Goal: Task Accomplishment & Management: Manage account settings

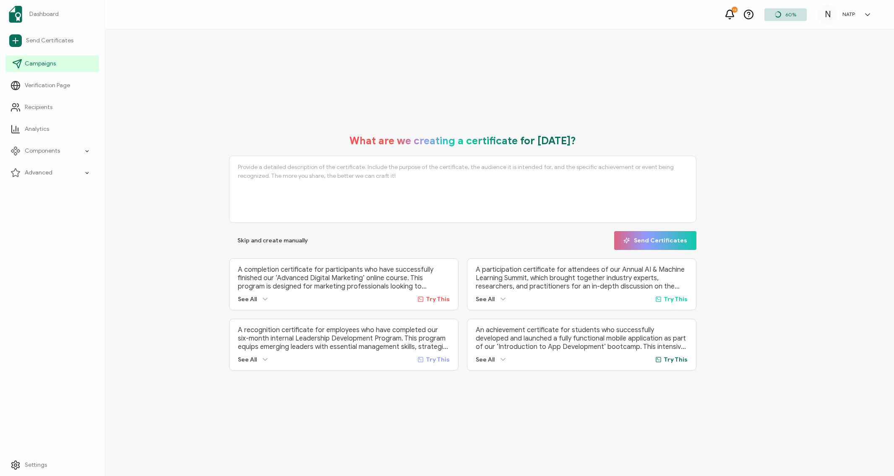
click at [32, 68] on span "Campaigns" at bounding box center [40, 64] width 31 height 8
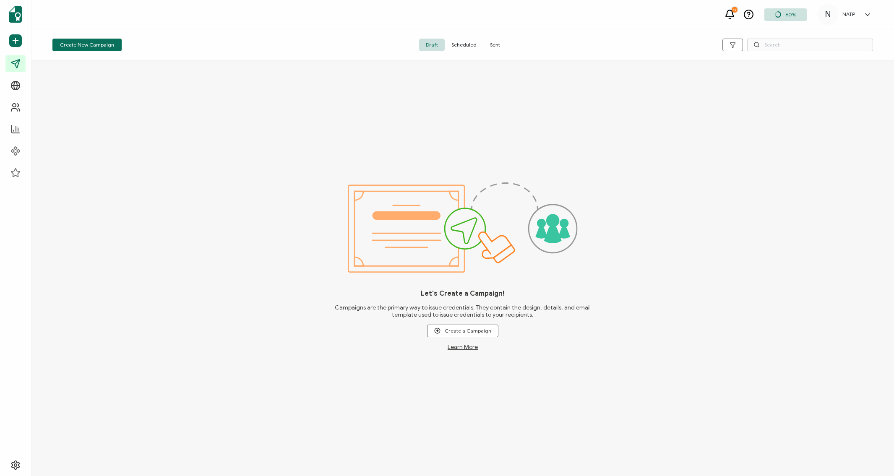
click at [865, 14] on icon at bounding box center [867, 14] width 8 height 8
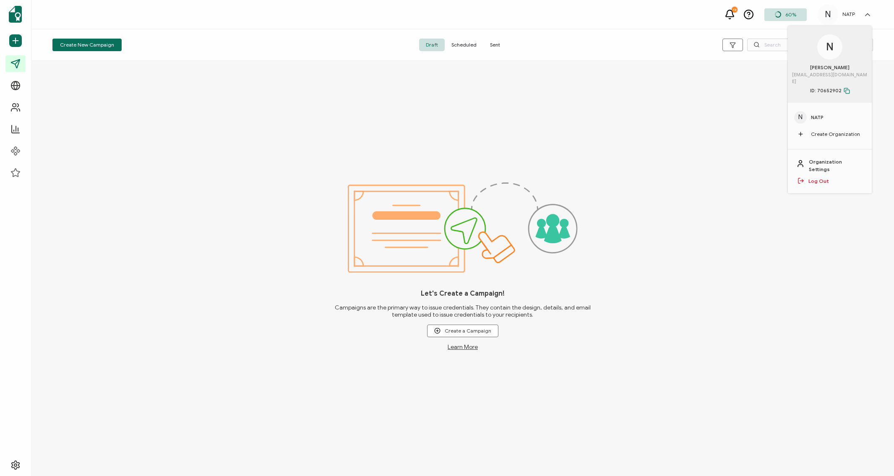
click at [284, 122] on div "Let's Create a Campaign! Campaigns are the primary way to issue credentials. Th…" at bounding box center [462, 268] width 862 height 415
click at [458, 44] on span "Scheduled" at bounding box center [464, 45] width 39 height 13
click at [490, 41] on span "Sent" at bounding box center [494, 45] width 23 height 13
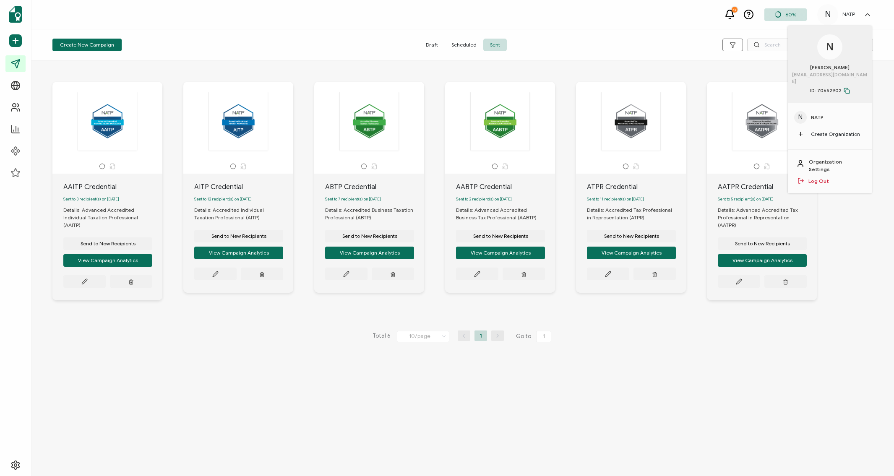
click at [818, 365] on div "AAITP Credential Sent to 3 recipient(s) on September 15, 2025 Details: Advanced…" at bounding box center [462, 268] width 862 height 415
click at [853, 229] on div "AAITP Credential Sent to 3 recipient(s) on September 15, 2025 Details: Advanced…" at bounding box center [462, 197] width 837 height 265
click at [479, 276] on icon at bounding box center [477, 274] width 6 height 6
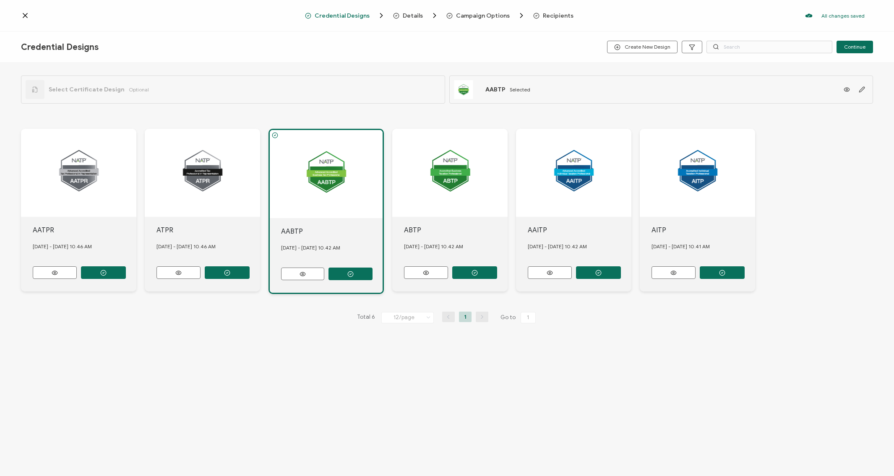
click at [324, 180] on div at bounding box center [326, 174] width 113 height 88
click at [859, 88] on icon "button" at bounding box center [862, 89] width 6 height 6
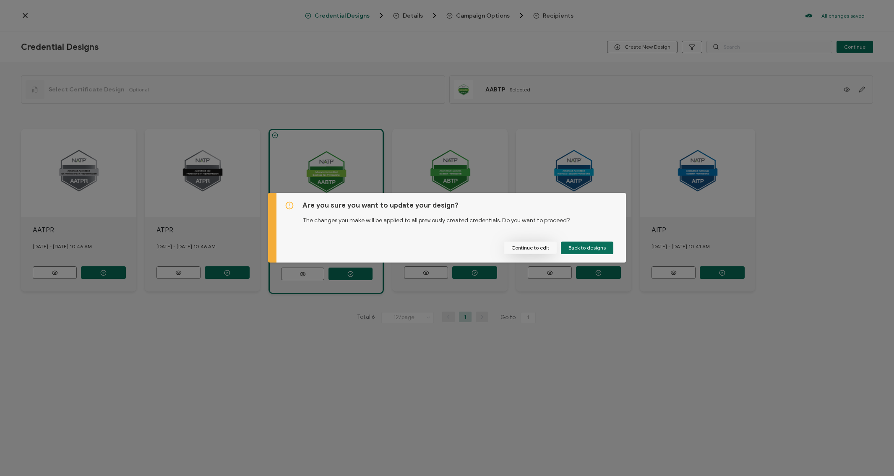
click at [537, 245] on button "Continue to edit" at bounding box center [530, 248] width 53 height 13
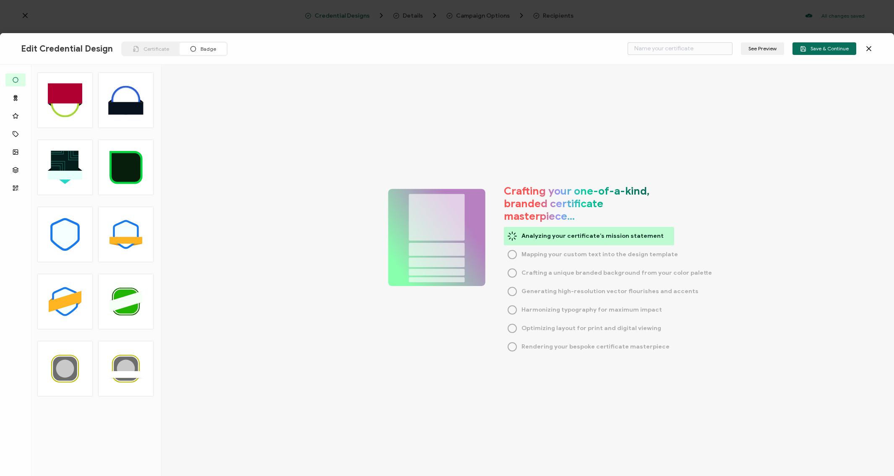
type input "AABTP"
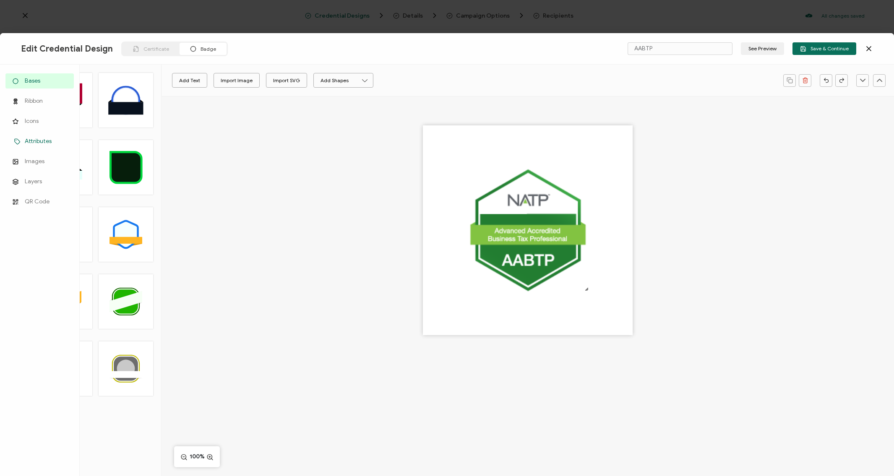
click at [31, 139] on span "Attributes" at bounding box center [38, 141] width 27 height 8
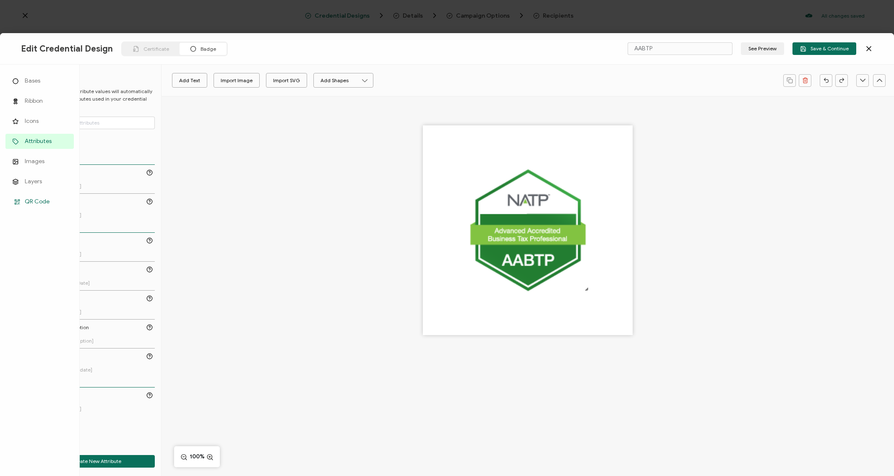
click at [19, 201] on rect at bounding box center [18, 200] width 1 height 1
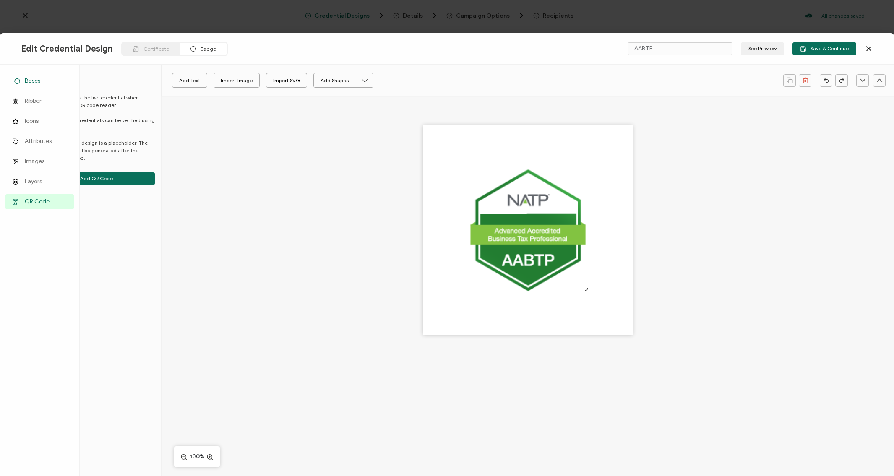
click at [15, 80] on icon at bounding box center [17, 81] width 10 height 6
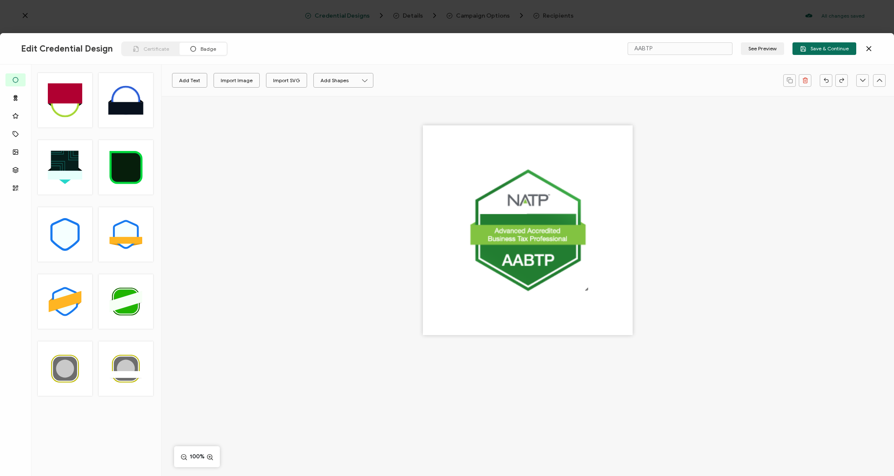
click at [869, 50] on icon at bounding box center [869, 48] width 8 height 8
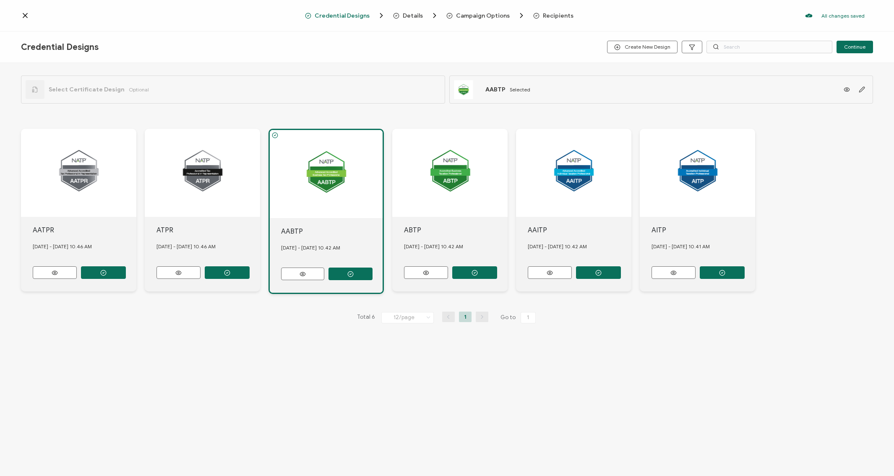
click at [478, 17] on span "Campaign Options" at bounding box center [483, 16] width 54 height 6
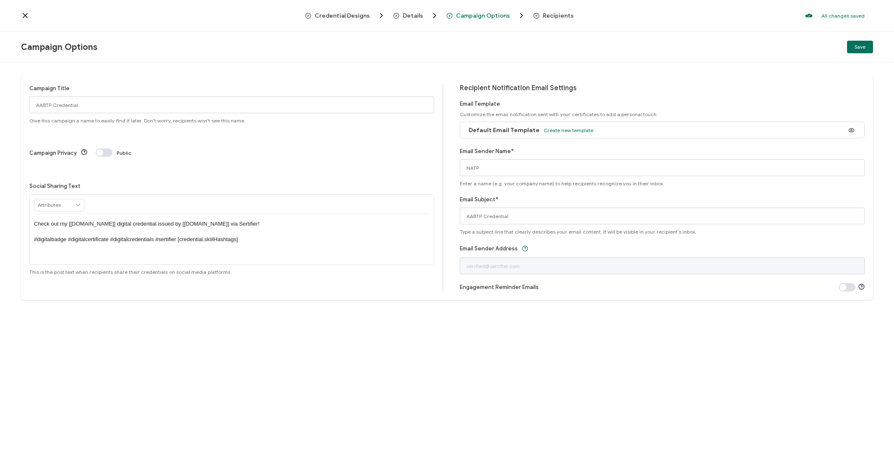
click at [405, 16] on span "Details" at bounding box center [413, 16] width 20 height 6
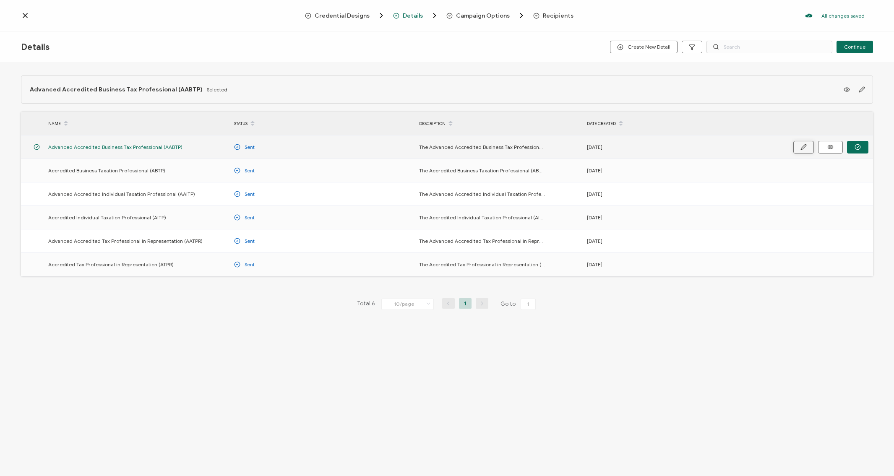
click at [793, 146] on button "button" at bounding box center [803, 147] width 21 height 13
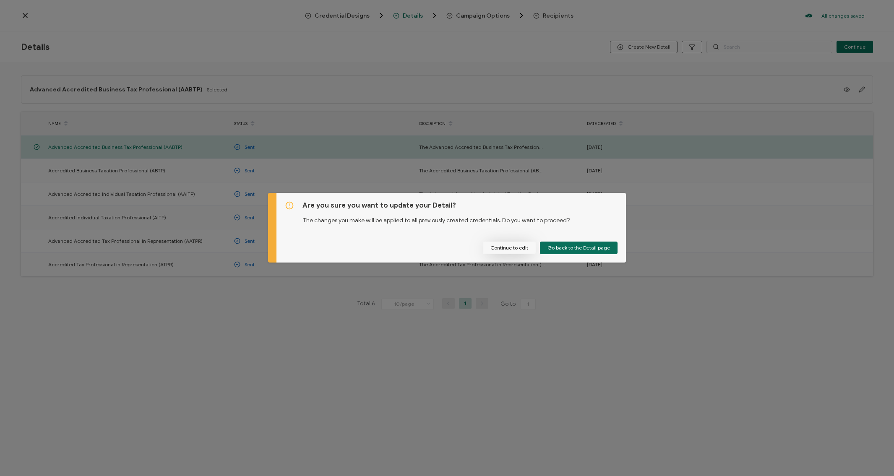
click at [492, 245] on button "Continue to edit" at bounding box center [509, 248] width 53 height 13
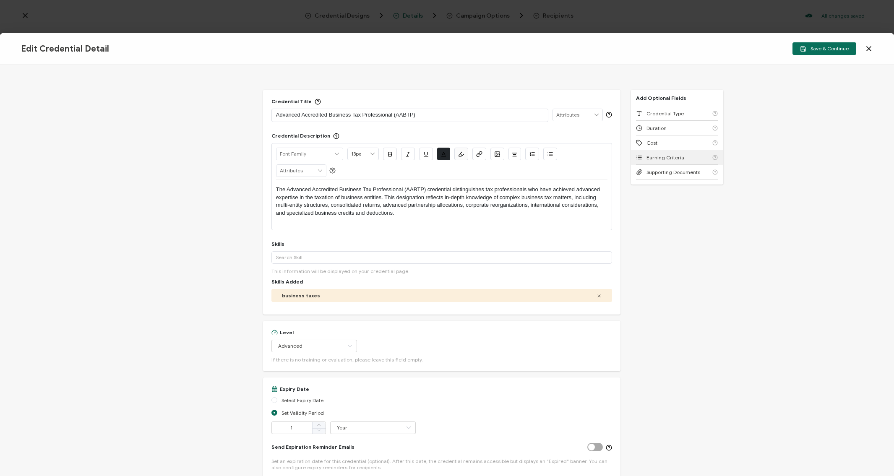
click at [654, 158] on span "Earning Criteria" at bounding box center [665, 157] width 38 height 6
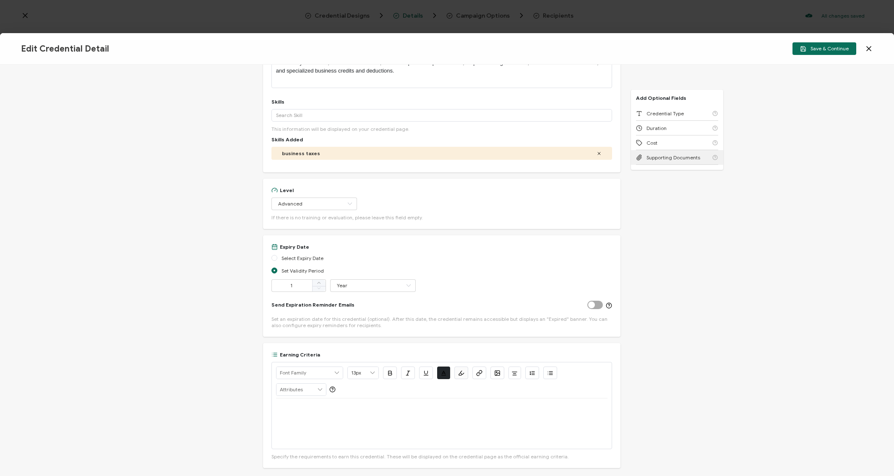
scroll to position [185, 0]
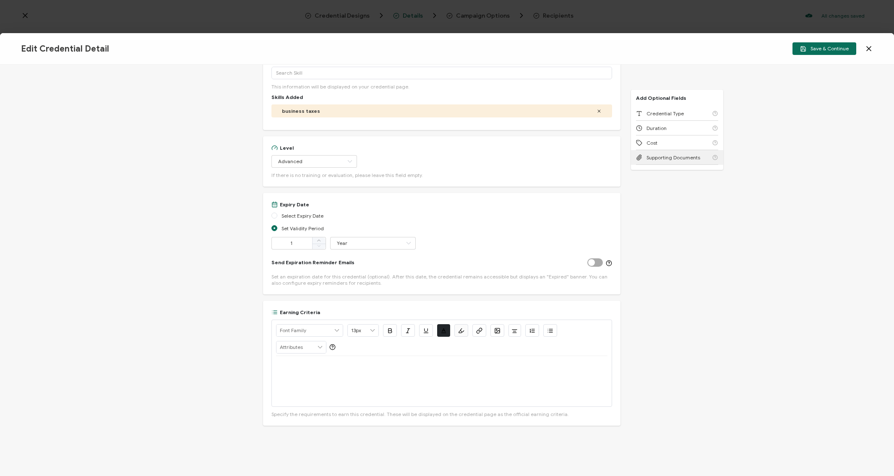
click at [658, 155] on span "Supporting Documents" at bounding box center [673, 157] width 54 height 6
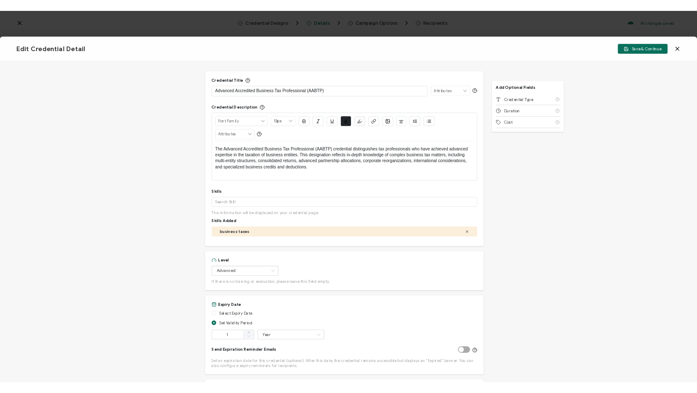
scroll to position [0, 0]
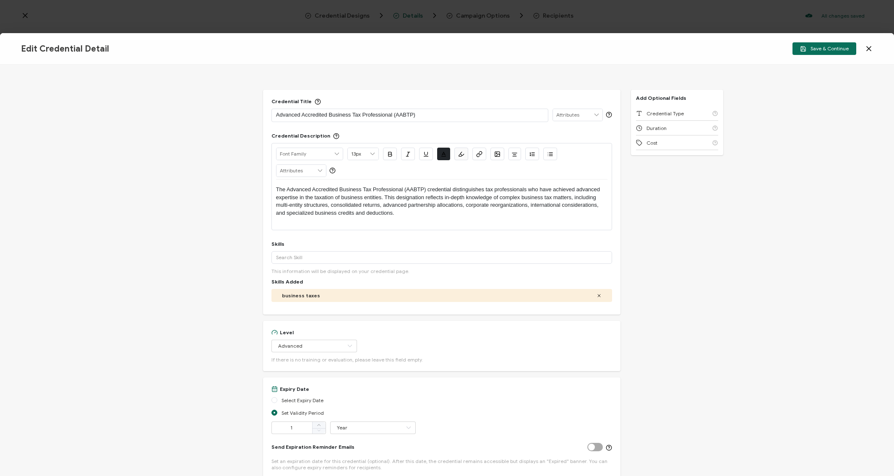
click at [872, 51] on icon at bounding box center [869, 48] width 8 height 8
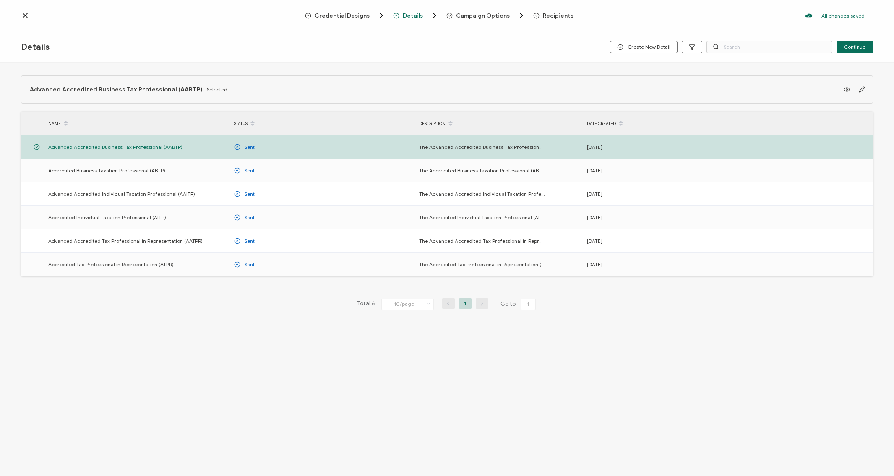
click at [159, 350] on div "Advanced Accredited Business Tax Professional (AABTP) Selected NAME STATUS DESC…" at bounding box center [447, 210] width 894 height 294
click at [23, 18] on icon at bounding box center [25, 15] width 8 height 8
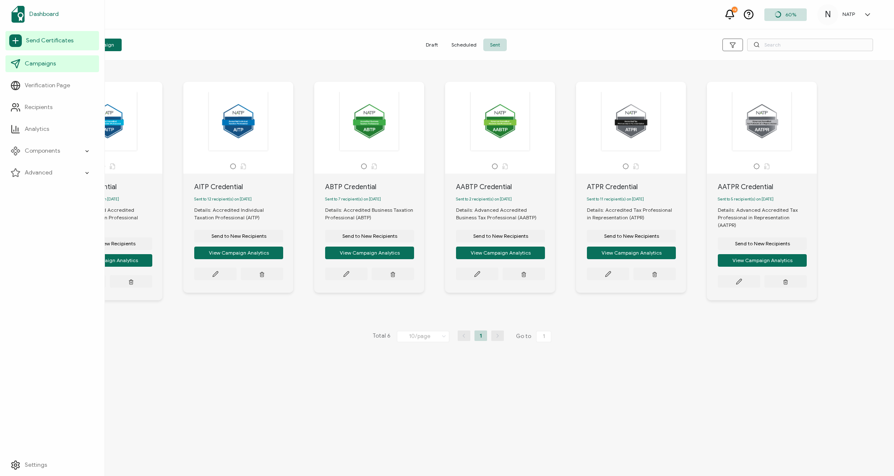
click at [42, 11] on span "Dashboard" at bounding box center [43, 14] width 29 height 8
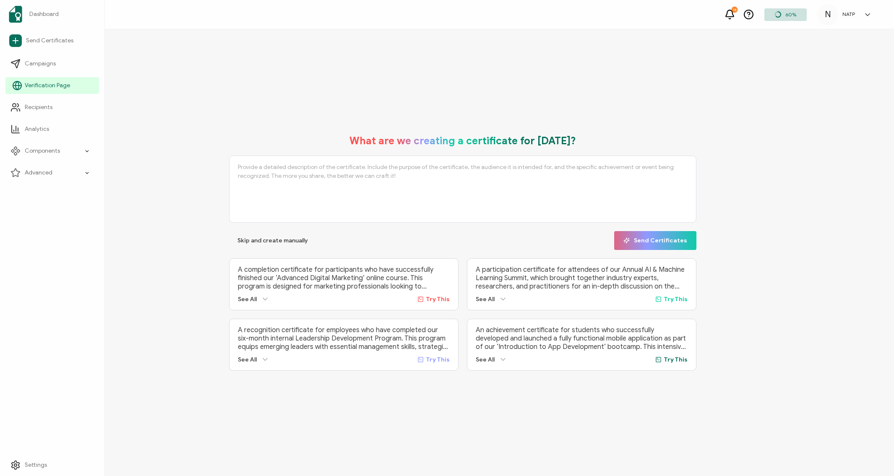
click at [49, 88] on span "Verification Page" at bounding box center [47, 85] width 45 height 8
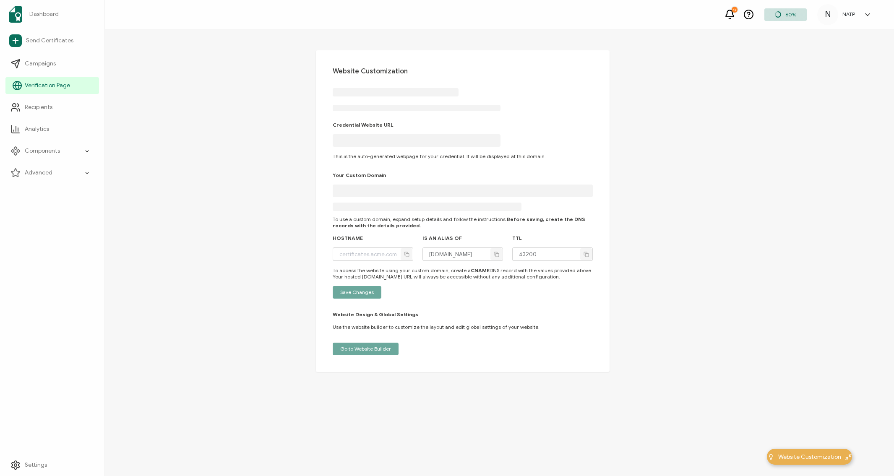
type input "[DOMAIN_NAME]"
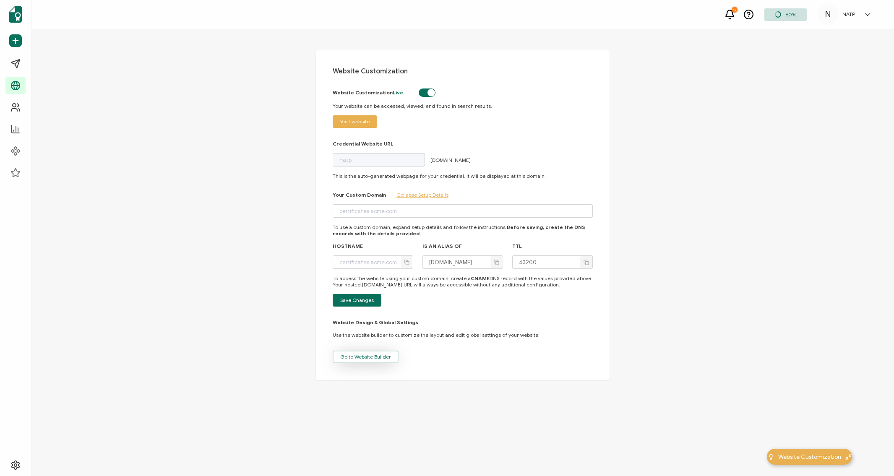
click at [359, 356] on span "Go to Website Builder" at bounding box center [365, 356] width 51 height 5
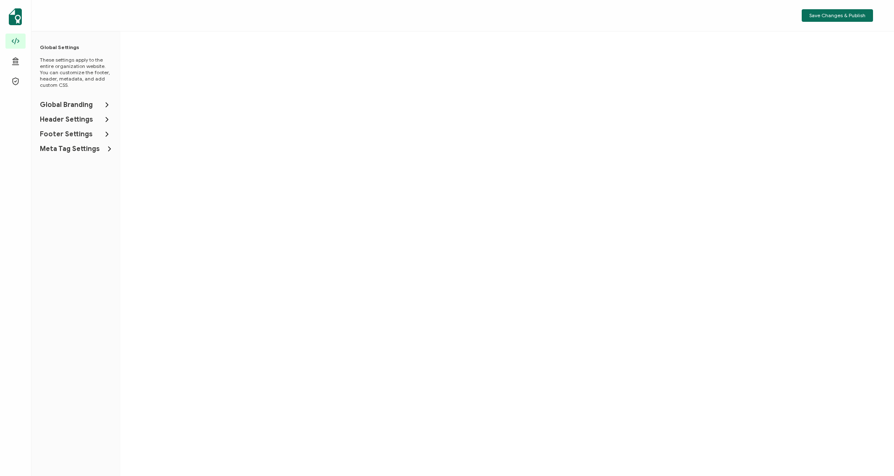
click at [87, 106] on span "Global Branding" at bounding box center [66, 105] width 53 height 8
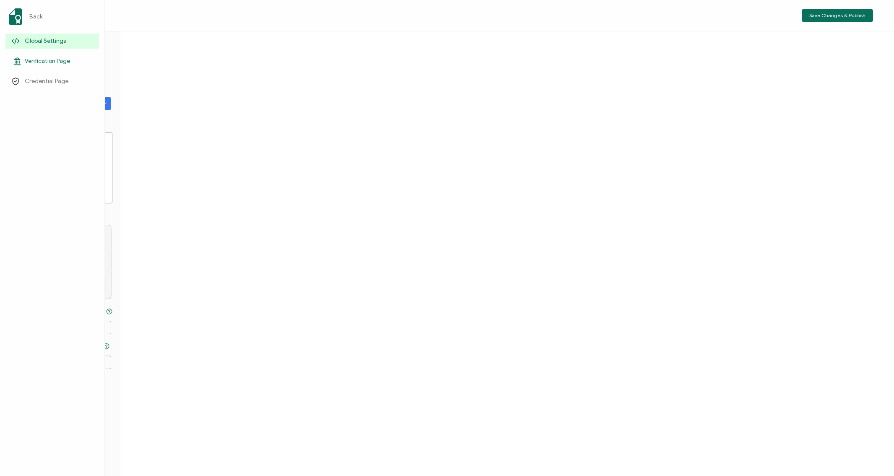
click at [21, 62] on icon at bounding box center [17, 61] width 10 height 8
click at [25, 80] on span "Credential Page" at bounding box center [47, 81] width 44 height 8
click at [21, 60] on icon at bounding box center [17, 61] width 10 height 8
click at [36, 80] on span "Credential Page" at bounding box center [47, 81] width 44 height 8
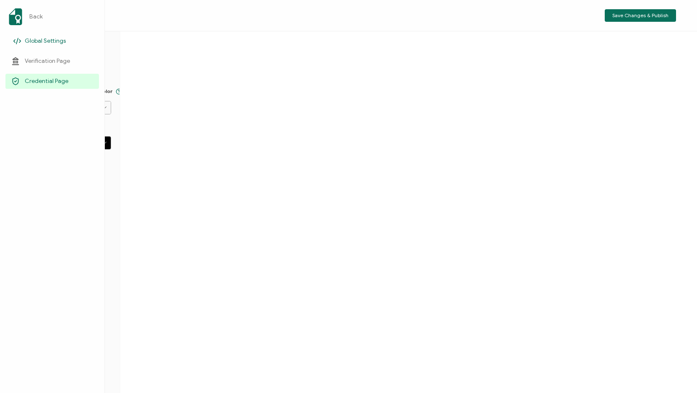
click at [38, 40] on span "Global Settings" at bounding box center [45, 41] width 41 height 8
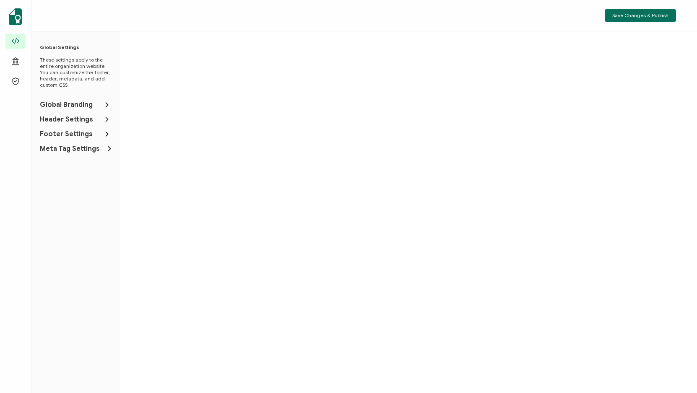
click at [108, 104] on icon at bounding box center [107, 105] width 8 height 8
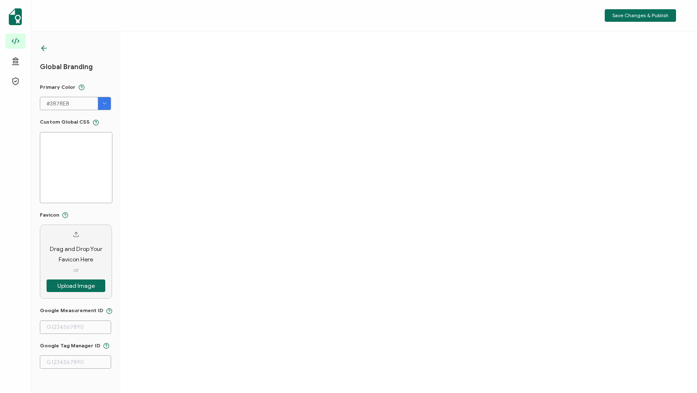
click at [44, 48] on icon at bounding box center [44, 48] width 8 height 8
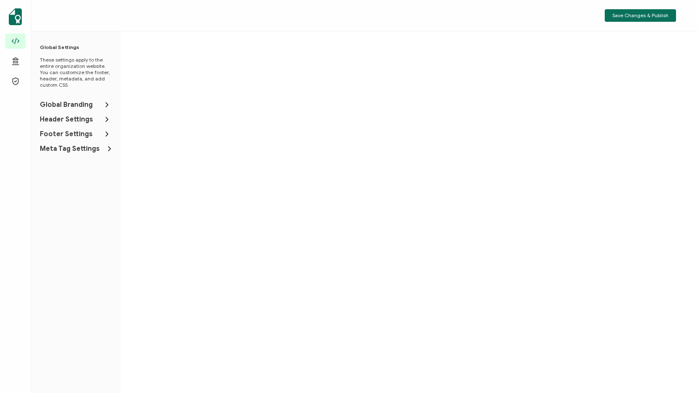
click at [107, 133] on icon at bounding box center [107, 134] width 2 height 4
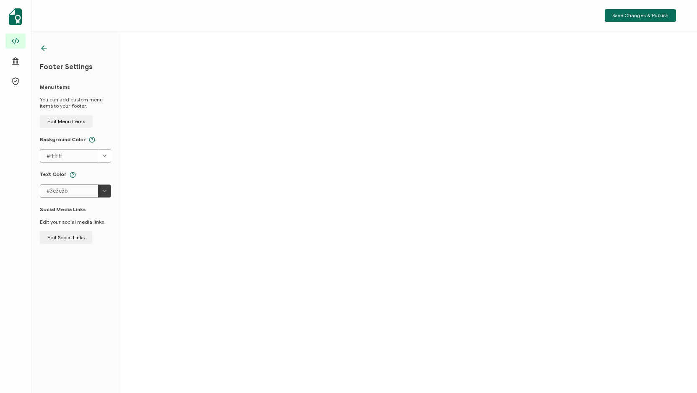
click at [47, 48] on icon at bounding box center [44, 48] width 5 height 0
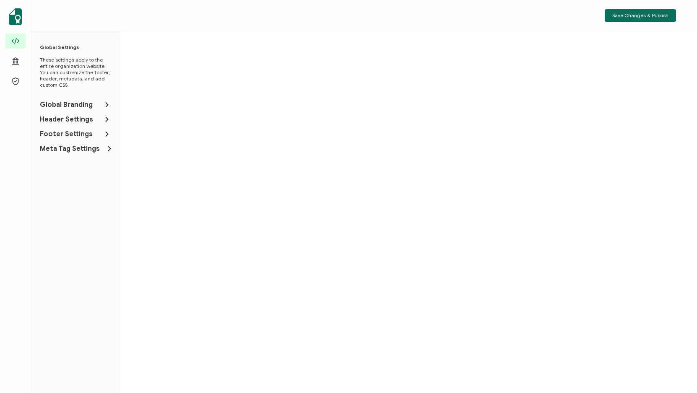
click at [109, 146] on icon at bounding box center [109, 149] width 8 height 8
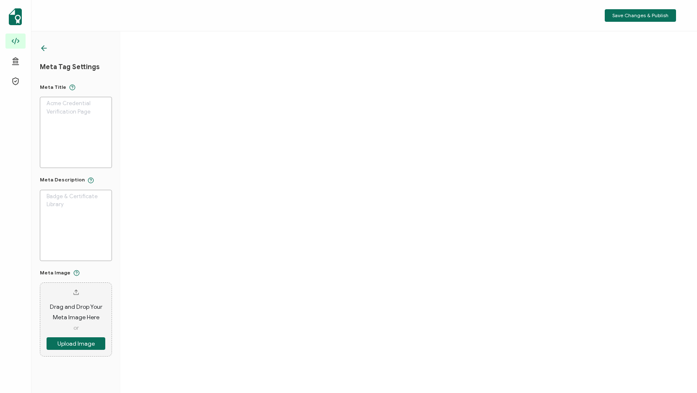
click at [43, 47] on icon at bounding box center [43, 48] width 3 height 5
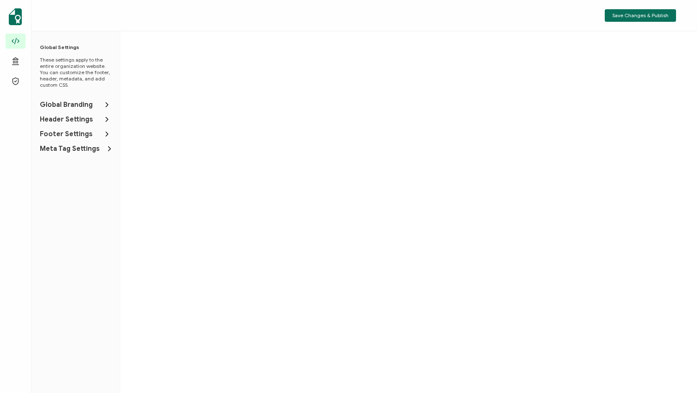
click at [105, 133] on icon at bounding box center [107, 134] width 8 height 8
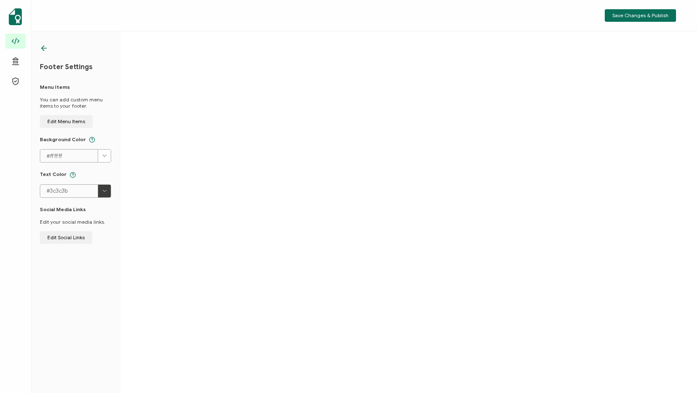
click at [43, 48] on icon at bounding box center [44, 48] width 8 height 8
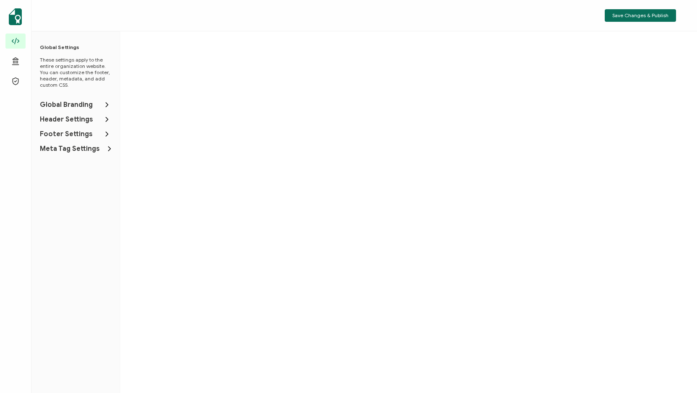
click at [104, 121] on icon at bounding box center [107, 119] width 8 height 8
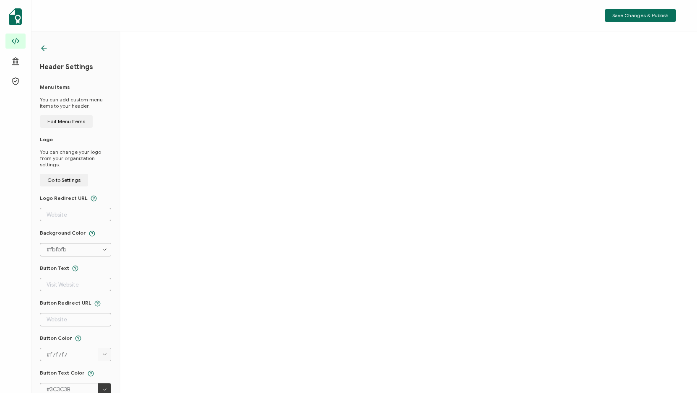
scroll to position [18, 0]
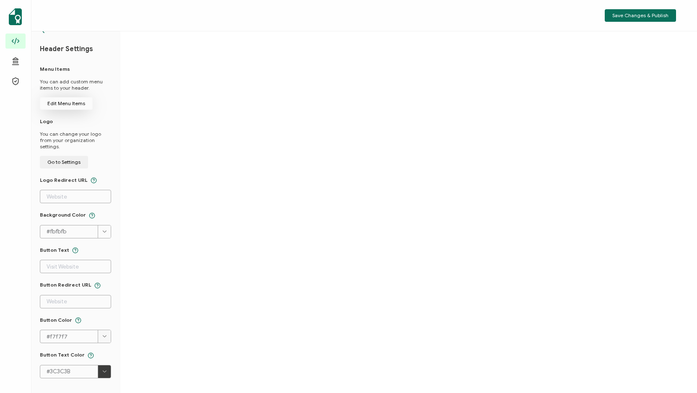
click at [63, 102] on span "Edit Menu Items" at bounding box center [66, 103] width 38 height 5
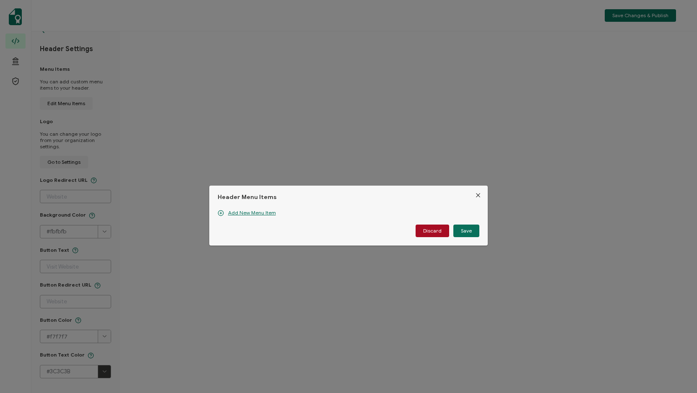
click at [476, 196] on icon "Close" at bounding box center [478, 195] width 7 height 7
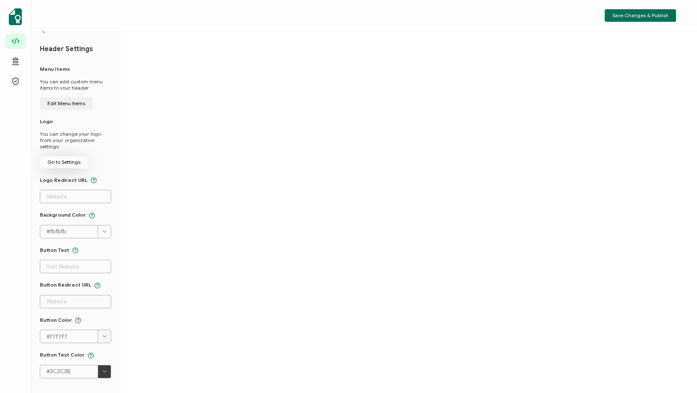
click at [67, 160] on span "Go to Settings" at bounding box center [63, 162] width 33 height 5
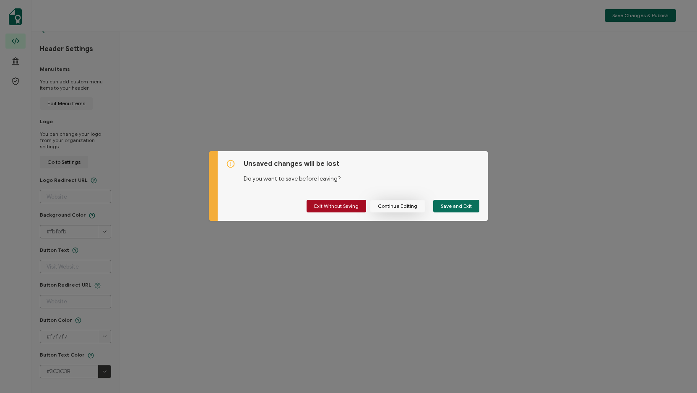
click at [415, 208] on span "Continue Editing" at bounding box center [397, 206] width 39 height 5
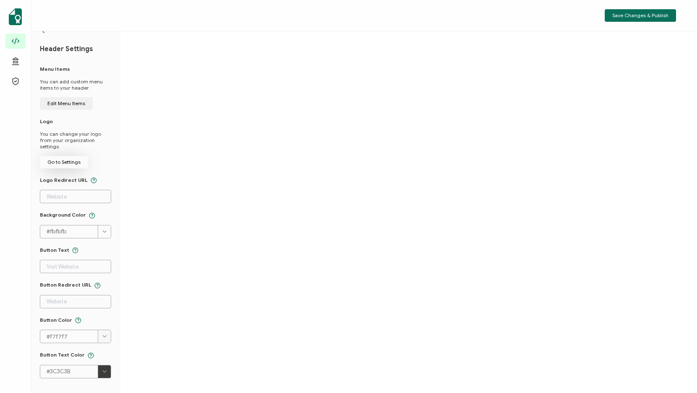
click at [63, 160] on span "Go to Settings" at bounding box center [63, 162] width 33 height 5
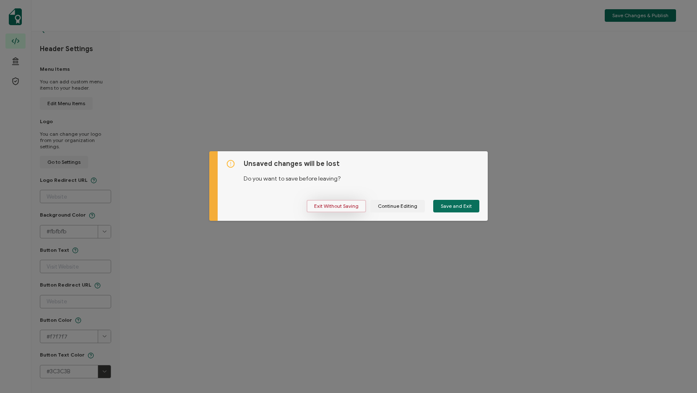
click at [325, 206] on span "Exit Without Saving" at bounding box center [336, 206] width 44 height 5
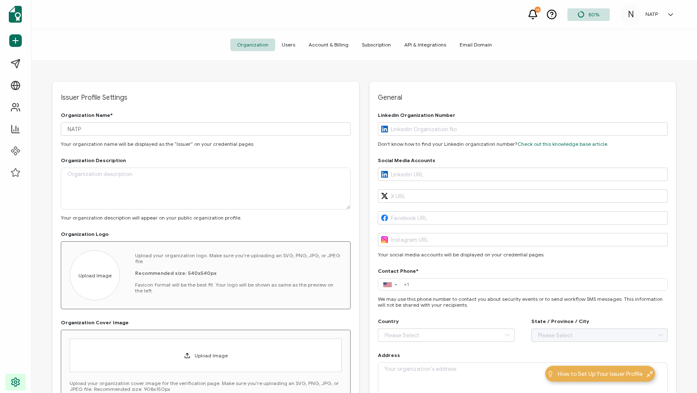
click at [292, 47] on span "Users" at bounding box center [288, 45] width 27 height 13
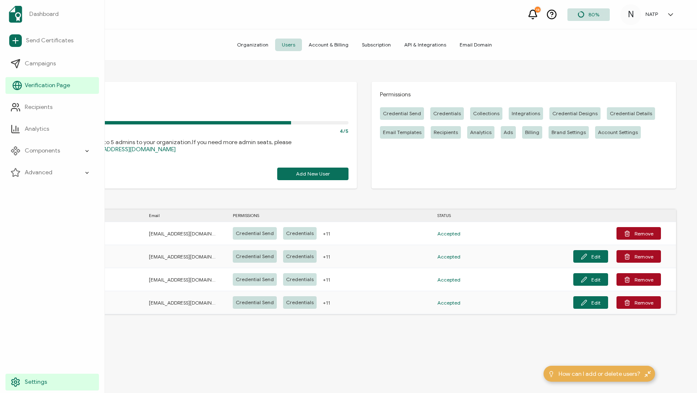
click at [30, 82] on span "Verification Page" at bounding box center [47, 85] width 45 height 8
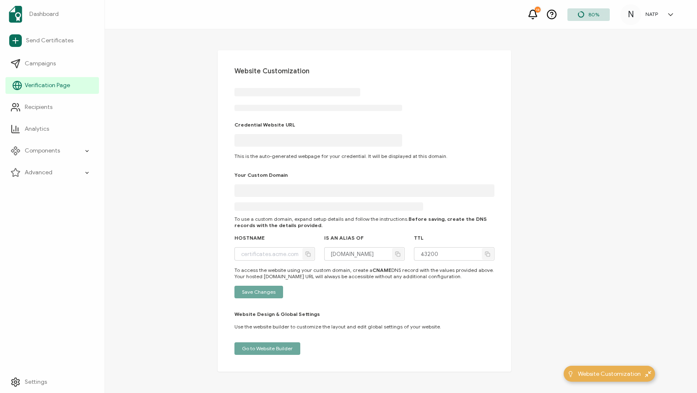
type input "[DOMAIN_NAME]"
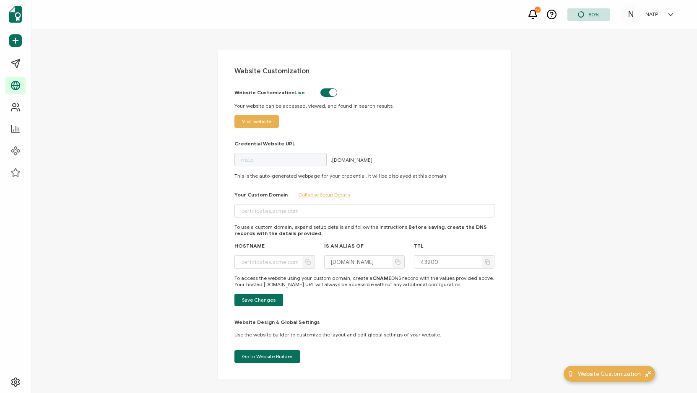
drag, startPoint x: 254, startPoint y: 124, endPoint x: 184, endPoint y: 159, distance: 77.7
click at [184, 159] on div "Website Customization Website Customization Live Your website can be accessed, …" at bounding box center [364, 210] width 666 height 362
click at [254, 120] on span "Visit website" at bounding box center [256, 121] width 29 height 5
click at [169, 204] on div "Website Customization Website Customization Live Your website can be accessed, …" at bounding box center [364, 210] width 666 height 362
click at [272, 355] on span "Go to Website Builder" at bounding box center [267, 356] width 51 height 5
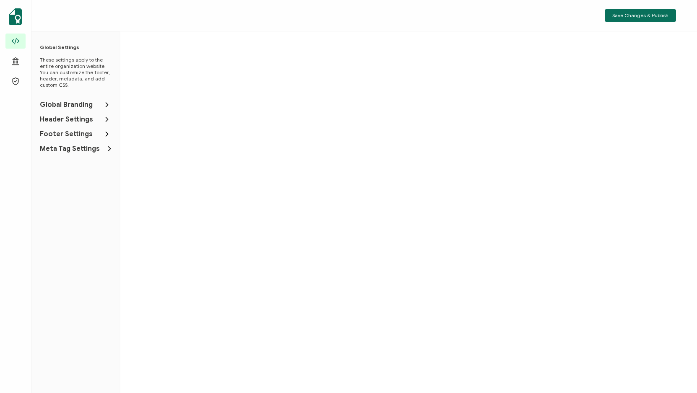
click at [104, 104] on icon at bounding box center [107, 105] width 8 height 8
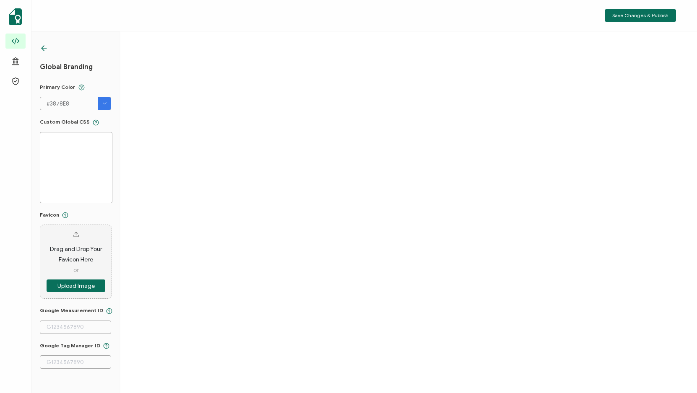
click at [44, 49] on icon at bounding box center [44, 48] width 8 height 8
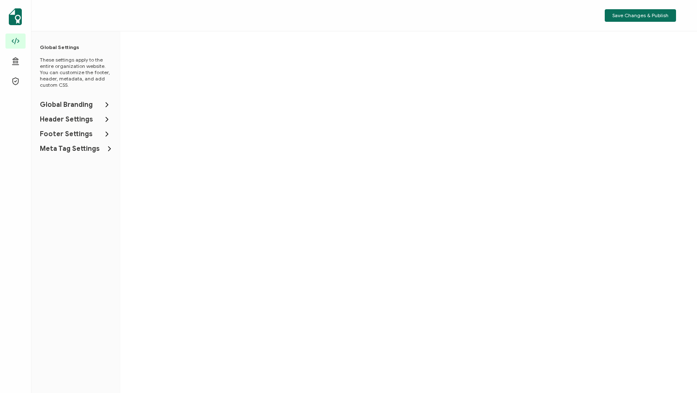
click at [106, 118] on icon at bounding box center [107, 119] width 8 height 8
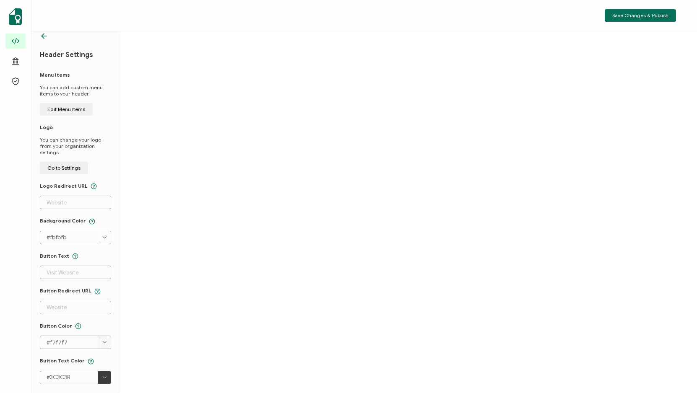
scroll to position [18, 0]
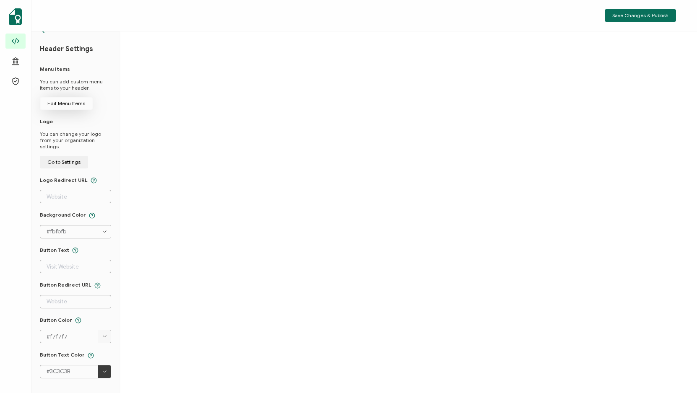
click at [65, 104] on span "Edit Menu Items" at bounding box center [66, 103] width 38 height 5
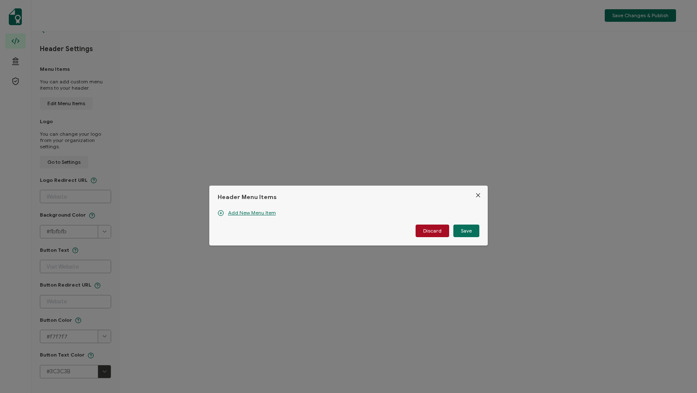
click at [475, 198] on icon "Close" at bounding box center [478, 195] width 7 height 7
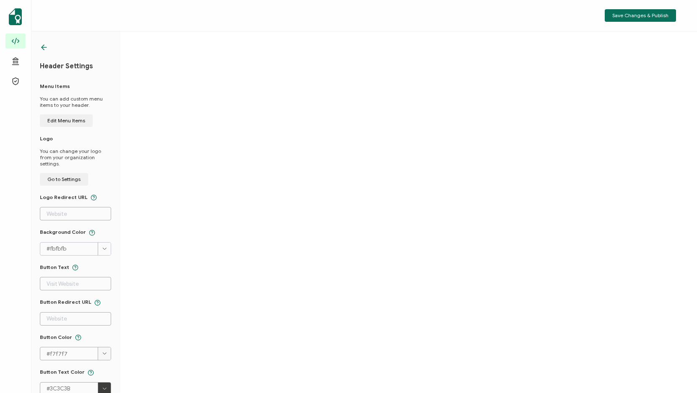
scroll to position [0, 0]
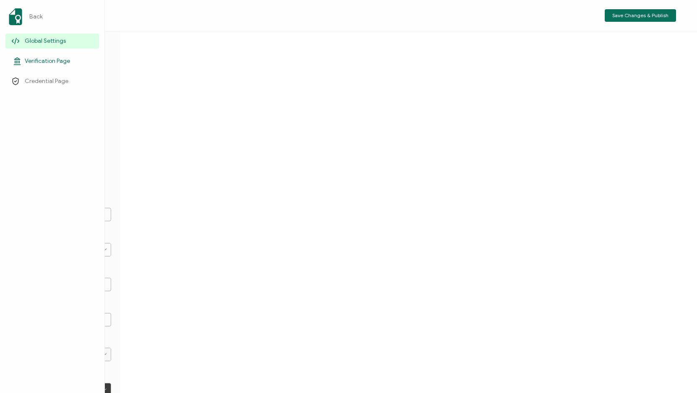
click at [47, 59] on span "Verification Page" at bounding box center [47, 61] width 45 height 8
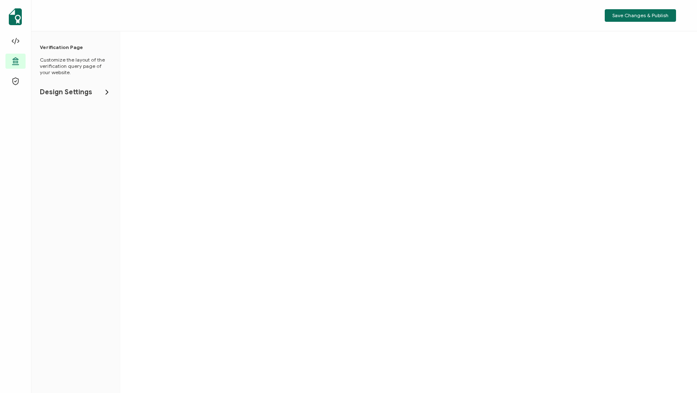
click at [107, 90] on icon at bounding box center [107, 92] width 8 height 8
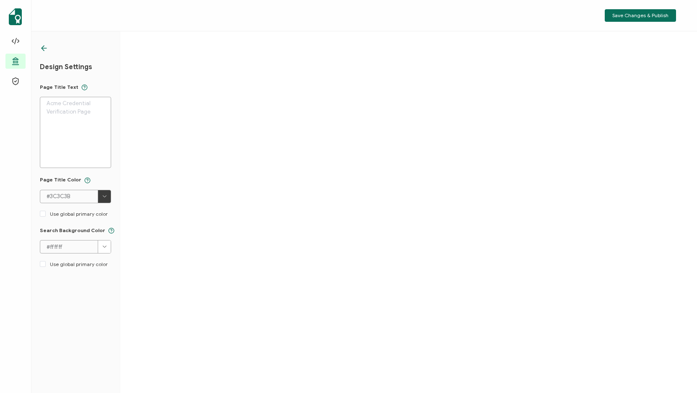
click at [44, 48] on icon at bounding box center [44, 48] width 5 height 0
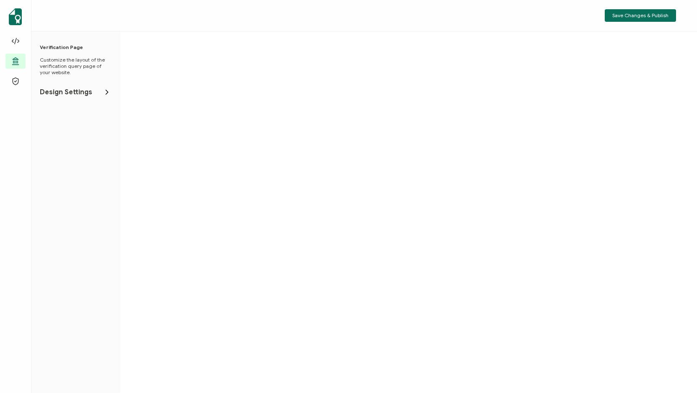
click at [107, 91] on icon at bounding box center [107, 92] width 2 height 4
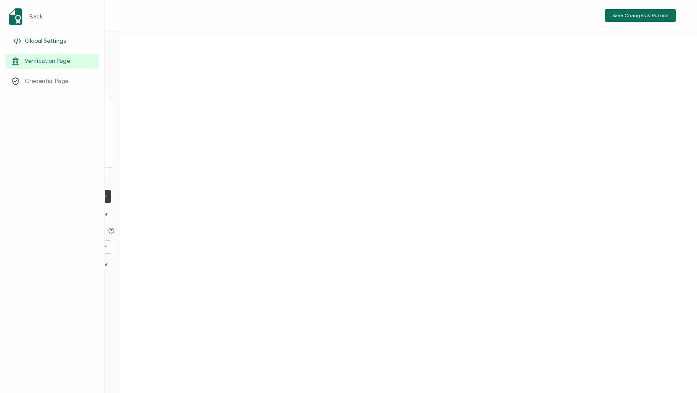
click at [18, 39] on icon at bounding box center [17, 40] width 2 height 5
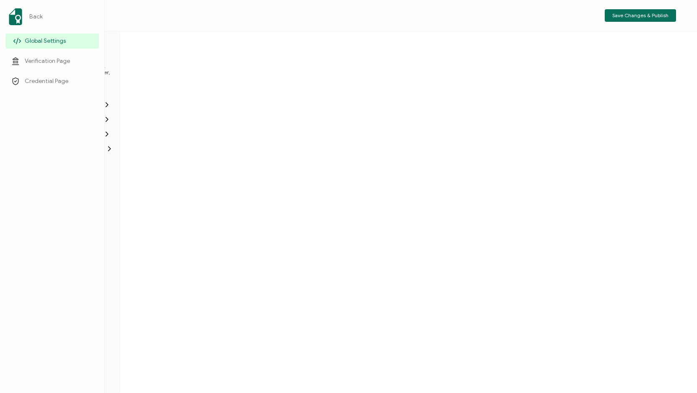
click at [47, 41] on span "Global Settings" at bounding box center [45, 41] width 41 height 8
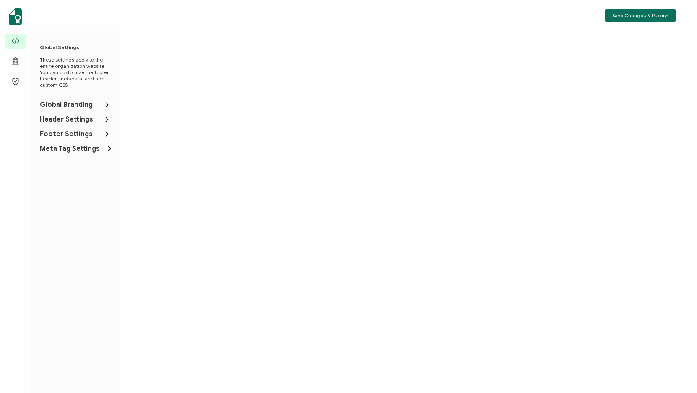
click at [101, 107] on li "Global Branding" at bounding box center [75, 105] width 71 height 8
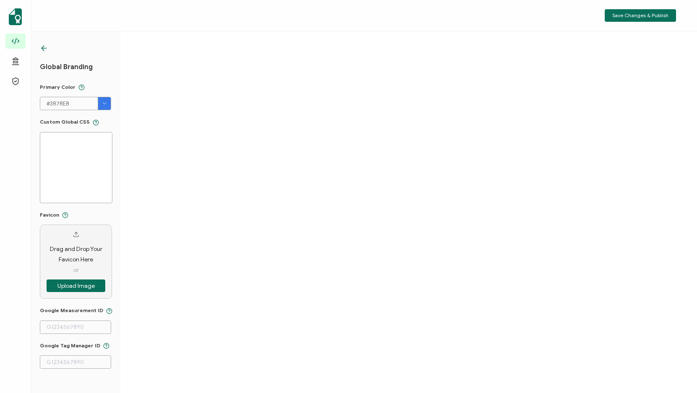
click at [44, 49] on icon at bounding box center [44, 48] width 8 height 8
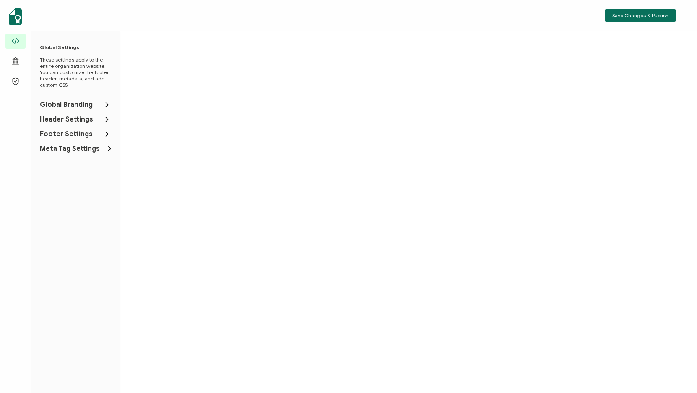
click at [104, 120] on icon at bounding box center [107, 119] width 8 height 8
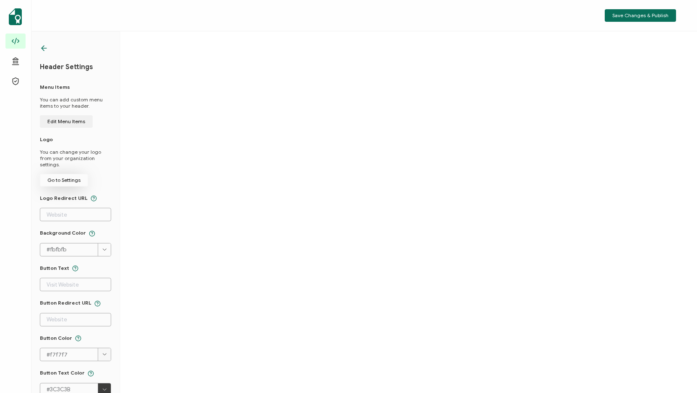
click at [63, 178] on span "Go to Settings" at bounding box center [63, 180] width 33 height 5
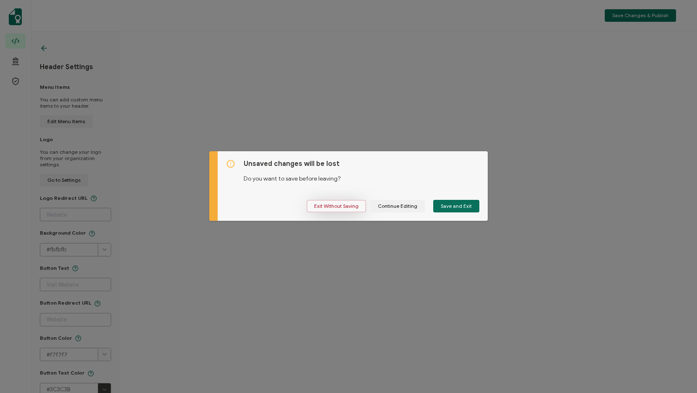
click at [334, 204] on span "Exit Without Saving" at bounding box center [336, 206] width 44 height 5
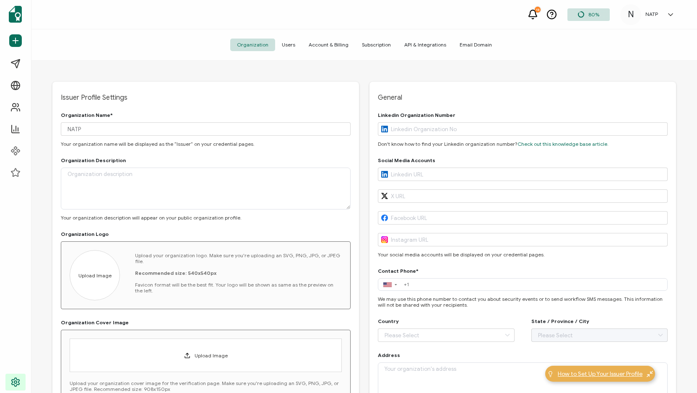
click at [616, 375] on span "How to Set Up Your Issuer Profile" at bounding box center [600, 374] width 85 height 9
click at [292, 45] on span "Users" at bounding box center [288, 45] width 27 height 13
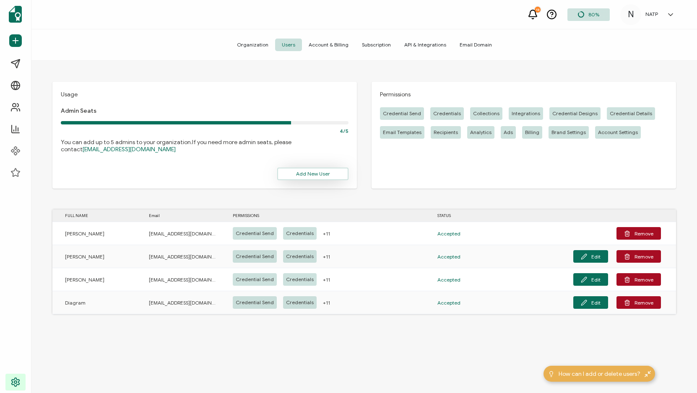
click at [314, 172] on span "Add New User" at bounding box center [313, 174] width 34 height 5
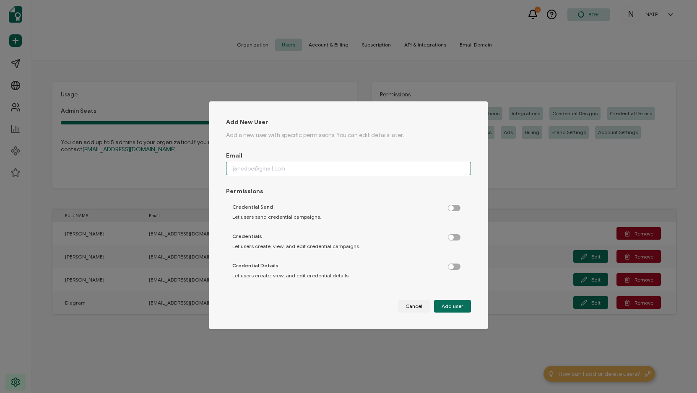
click at [313, 164] on input "dialog" at bounding box center [348, 168] width 245 height 13
type input "srials@natptax.com"
click at [458, 208] on div "Credential Send Let users send credential campaigns." at bounding box center [346, 212] width 241 height 25
click at [455, 207] on label "dialog" at bounding box center [458, 206] width 21 height 2
click at [455, 208] on input "dialog" at bounding box center [454, 208] width 5 height 5
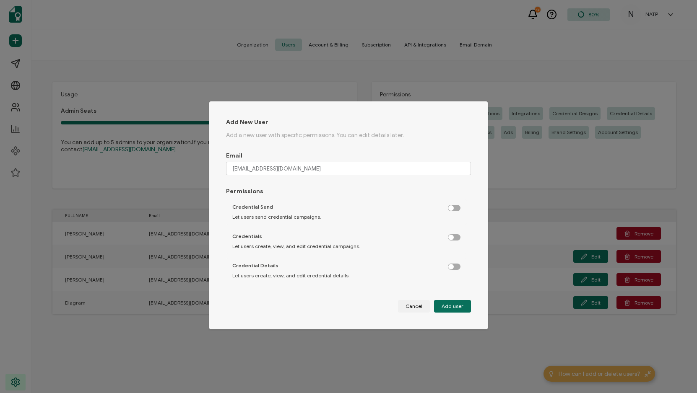
checkbox input "true"
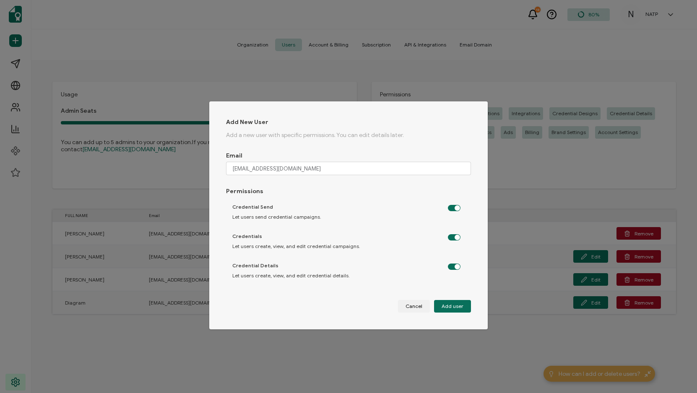
checkbox input "true"
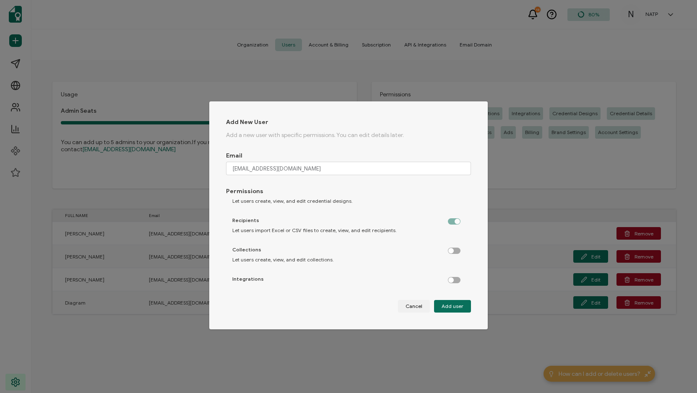
scroll to position [252, 0]
click at [452, 220] on label "dialog" at bounding box center [458, 219] width 21 height 2
click at [452, 221] on input "dialog" at bounding box center [454, 221] width 5 height 5
checkbox input "true"
click at [451, 249] on label "dialog" at bounding box center [458, 248] width 21 height 2
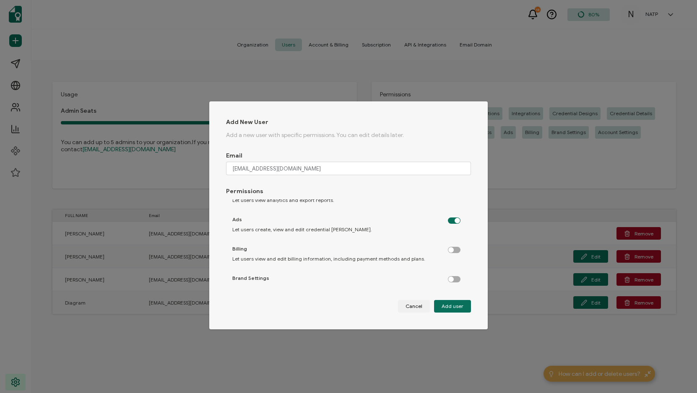
click at [452, 251] on input "dialog" at bounding box center [454, 250] width 5 height 5
checkbox input "true"
click at [453, 283] on div "Brand Settings Let users view and edit organization branding, credential and ve…" at bounding box center [346, 287] width 241 height 32
click at [451, 277] on label "dialog" at bounding box center [458, 277] width 21 height 2
click at [452, 277] on input "dialog" at bounding box center [454, 279] width 5 height 5
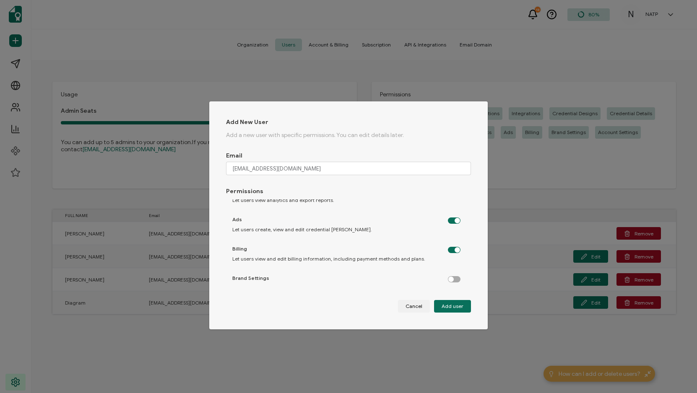
checkbox input "true"
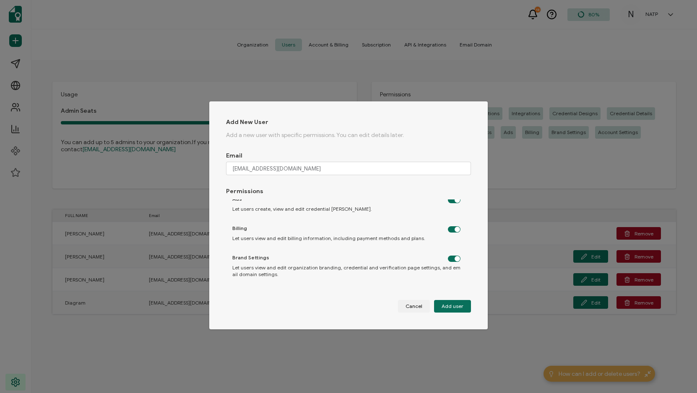
scroll to position [305, 0]
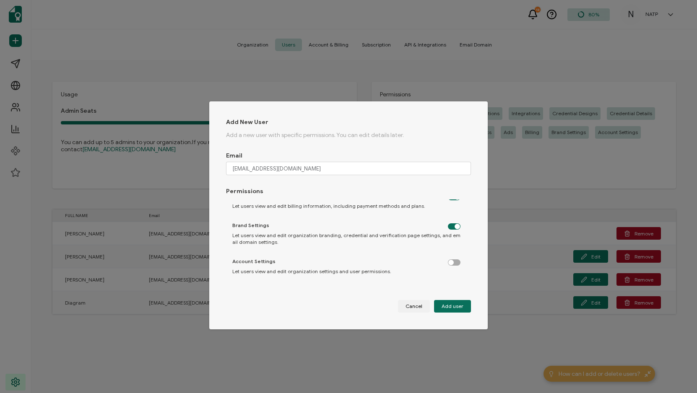
click at [453, 262] on label "dialog" at bounding box center [458, 261] width 21 height 2
click at [453, 263] on input "dialog" at bounding box center [454, 263] width 5 height 5
checkbox input "true"
click at [454, 307] on span "Add user" at bounding box center [453, 306] width 22 height 5
checkbox input "false"
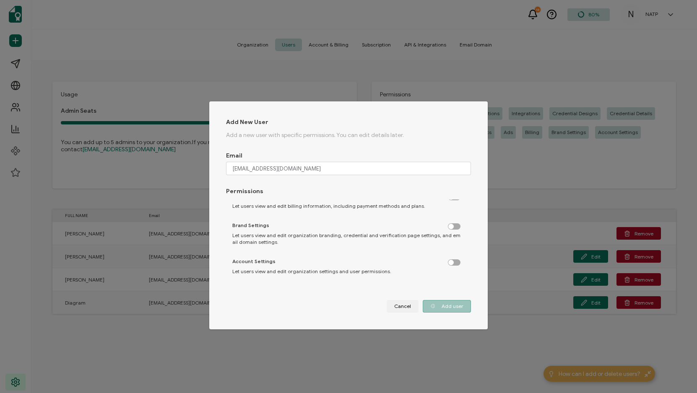
checkbox input "false"
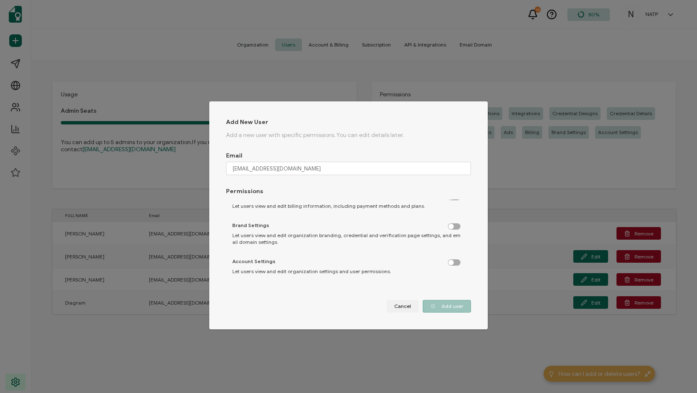
checkbox input "false"
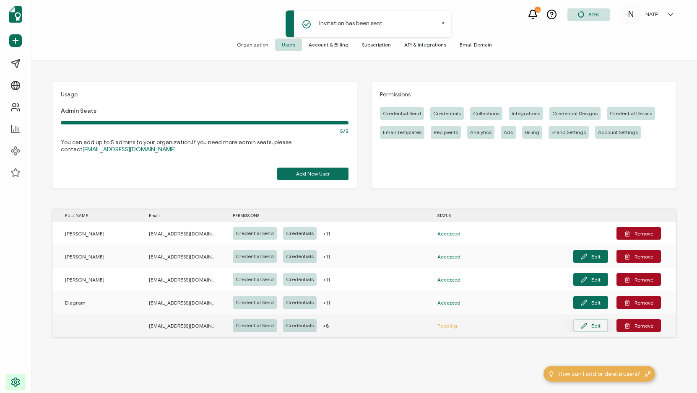
click at [590, 327] on button "Edit" at bounding box center [590, 326] width 35 height 13
type input "srials@natptax.com"
checkbox input "true"
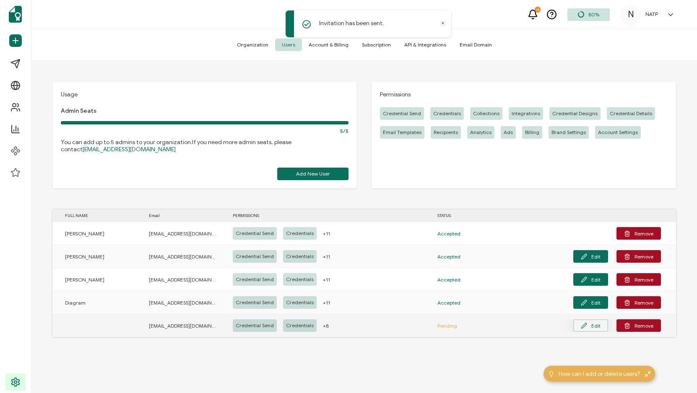
checkbox input "true"
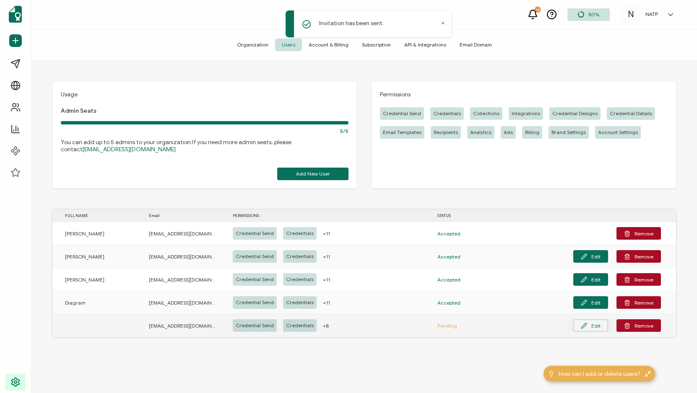
checkbox input "true"
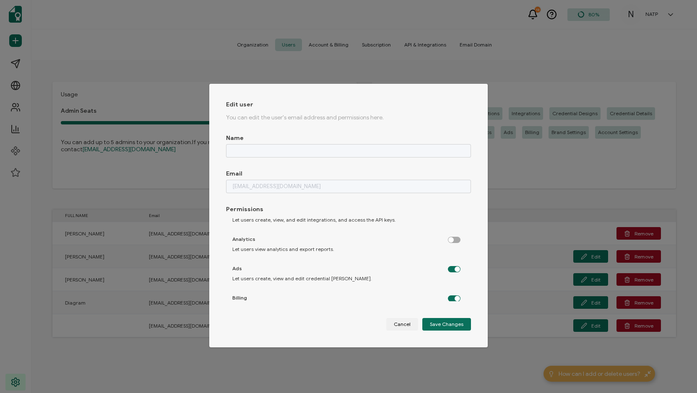
scroll to position [179, 0]
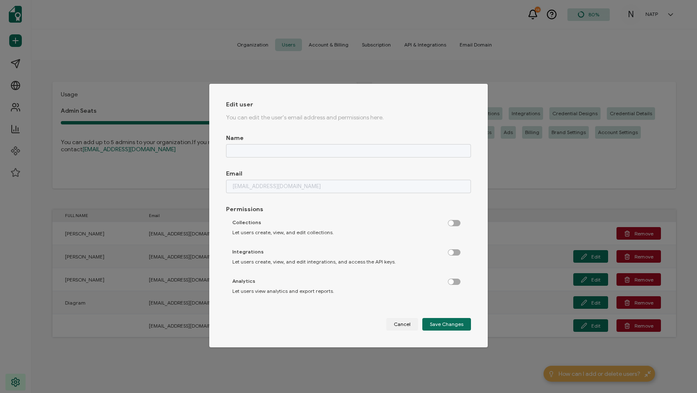
click at [453, 222] on label "dialog" at bounding box center [458, 221] width 21 height 2
click at [453, 222] on input "dialog" at bounding box center [454, 223] width 5 height 5
checkbox input "true"
click at [452, 251] on label "dialog" at bounding box center [458, 251] width 21 height 2
click at [452, 251] on input "dialog" at bounding box center [454, 252] width 5 height 5
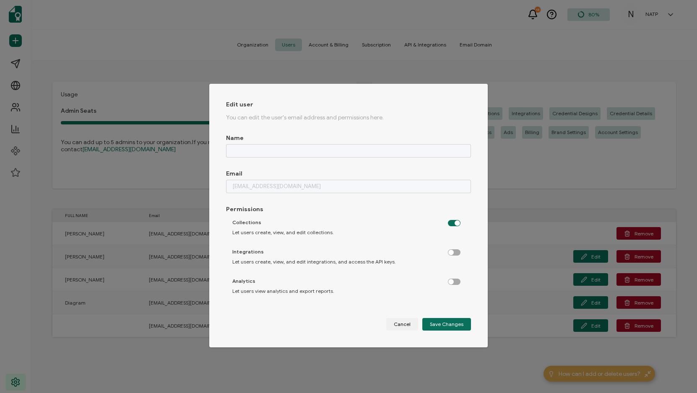
checkbox input "true"
click at [453, 278] on div "dialog" at bounding box center [454, 281] width 13 height 6
click at [455, 280] on label "dialog" at bounding box center [458, 280] width 21 height 2
click at [455, 280] on input "dialog" at bounding box center [454, 282] width 5 height 5
checkbox input "true"
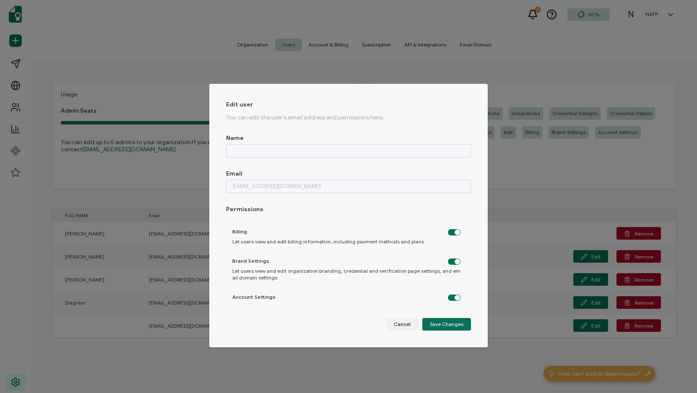
scroll to position [305, 0]
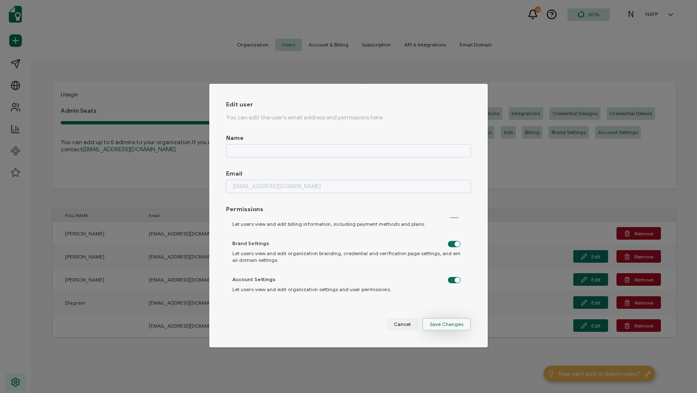
click at [448, 327] on span "Save Changes" at bounding box center [447, 324] width 34 height 5
checkbox input "false"
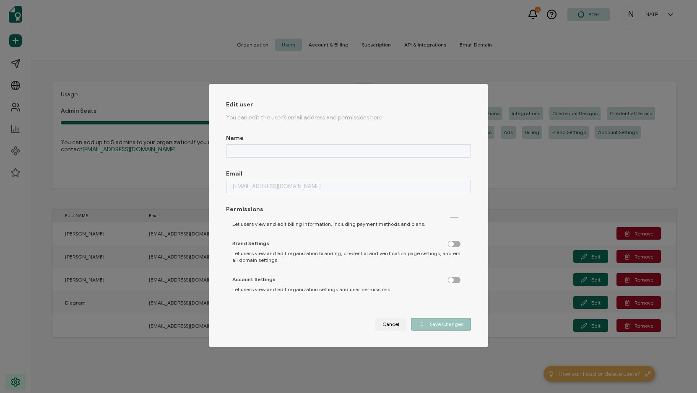
checkbox input "false"
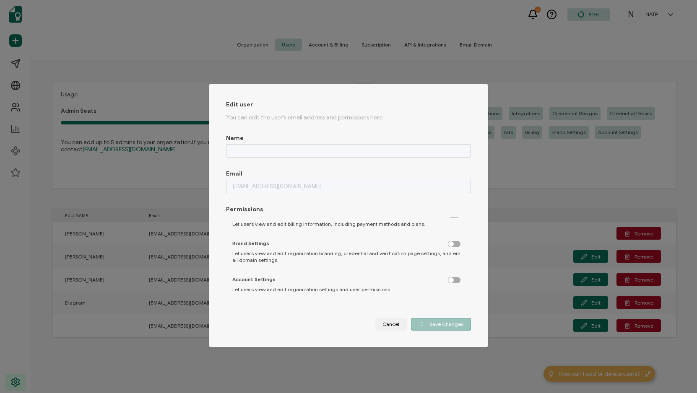
checkbox input "false"
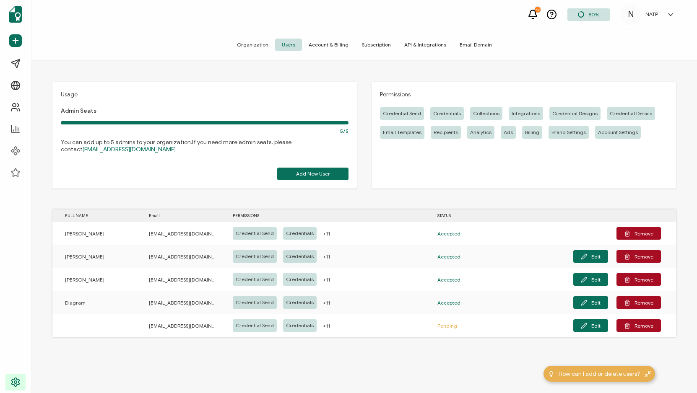
click at [191, 362] on div "Usage Admin Seats 5/5 You can add up to 5 admins to your organization. If you n…" at bounding box center [364, 228] width 666 height 335
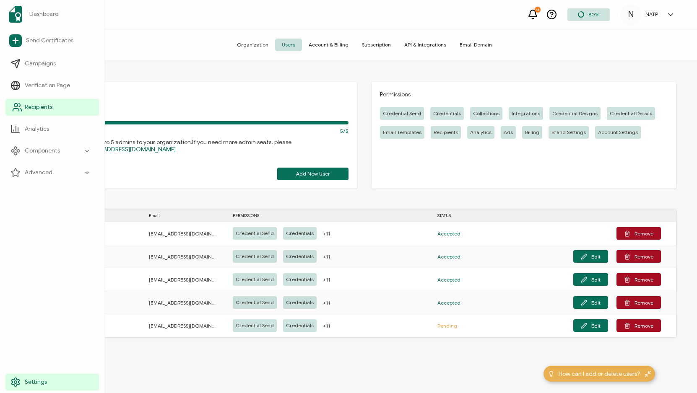
click at [38, 106] on span "Recipients" at bounding box center [39, 107] width 28 height 8
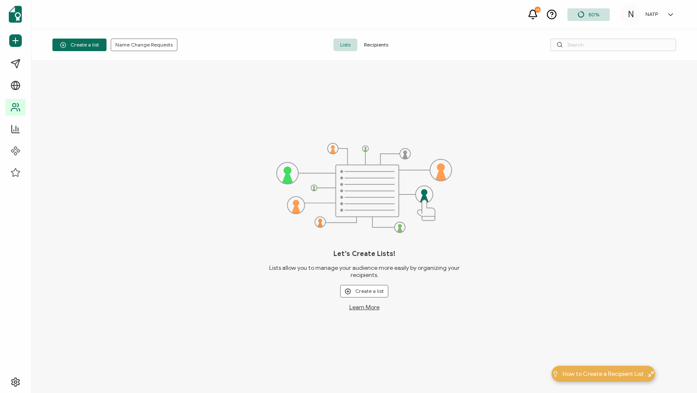
click at [375, 44] on span "Recipients" at bounding box center [376, 45] width 38 height 13
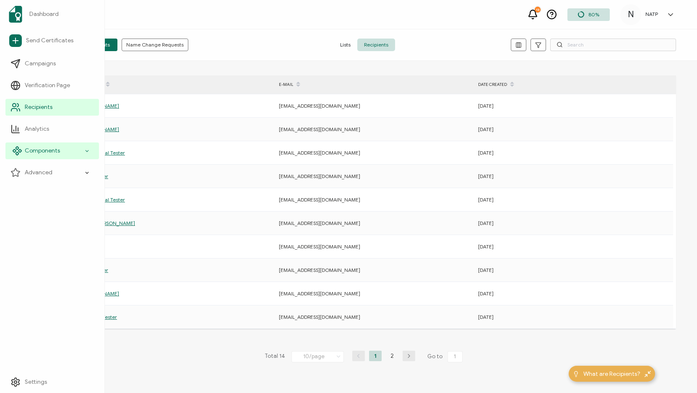
click at [83, 150] on div "Components" at bounding box center [52, 151] width 94 height 17
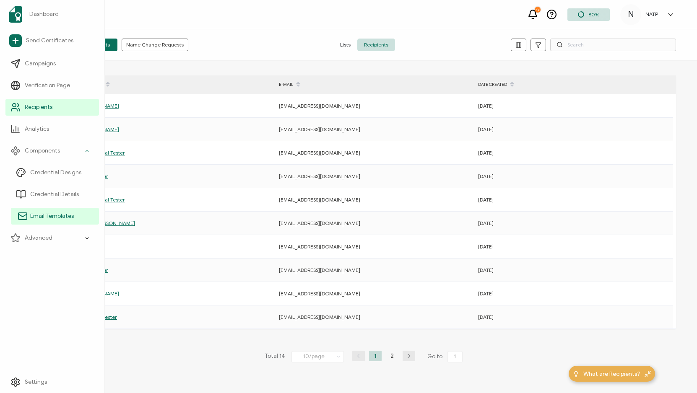
click at [48, 218] on span "Email Templates" at bounding box center [52, 216] width 44 height 8
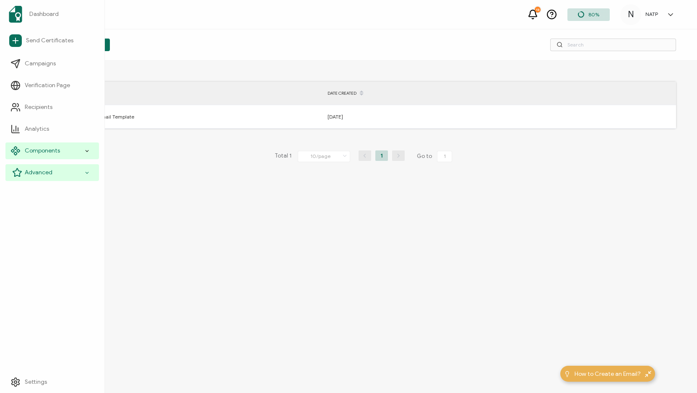
click at [83, 174] on div "Advanced" at bounding box center [52, 172] width 94 height 17
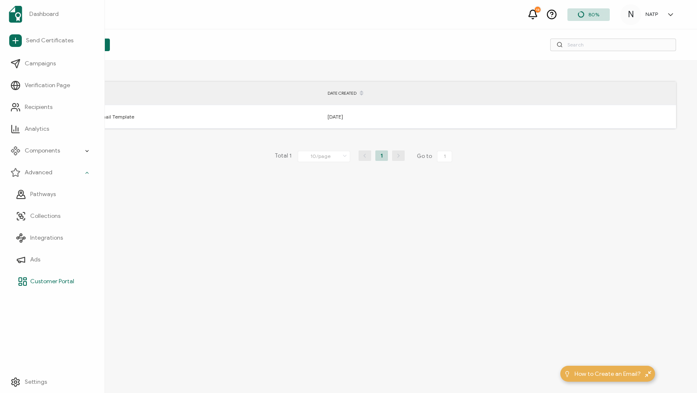
click at [37, 280] on span "Customer Portal" at bounding box center [52, 282] width 44 height 8
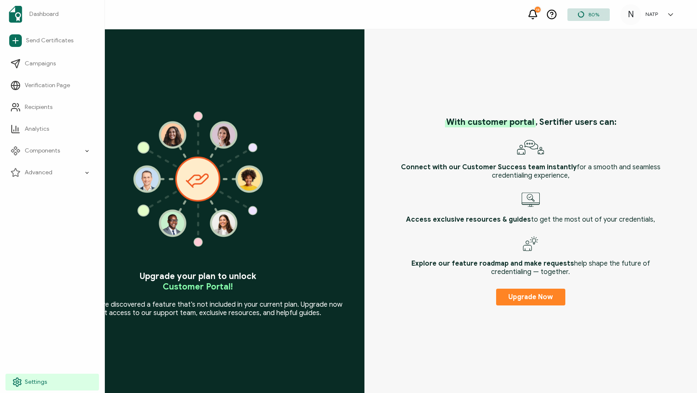
click at [20, 383] on icon at bounding box center [17, 382] width 8 height 8
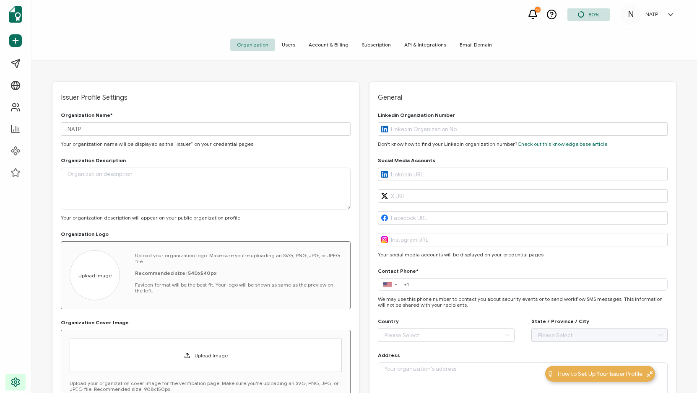
click at [474, 44] on span "Email Domain" at bounding box center [476, 45] width 46 height 13
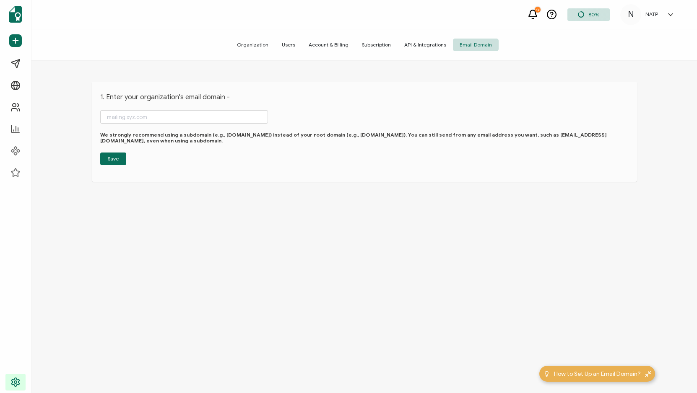
click at [260, 44] on span "Organization" at bounding box center [252, 45] width 45 height 13
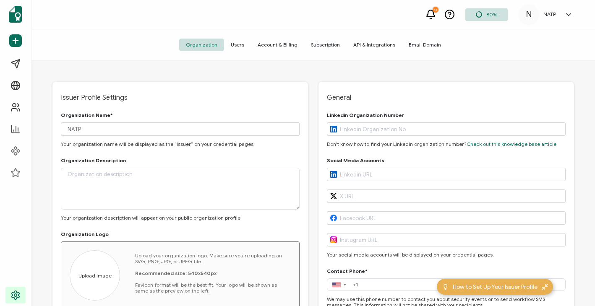
scroll to position [1, 0]
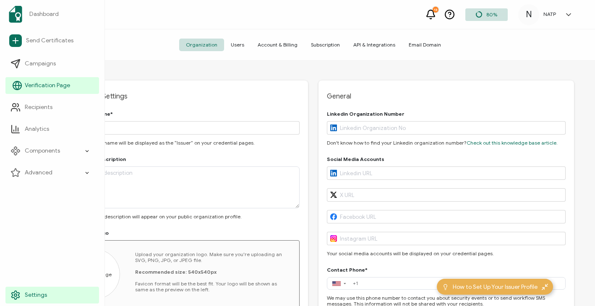
click at [46, 85] on span "Verification Page" at bounding box center [47, 85] width 45 height 8
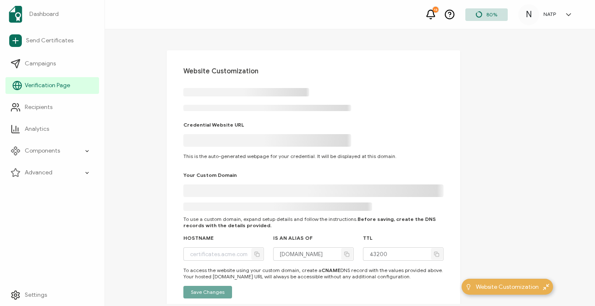
type input "[DOMAIN_NAME]"
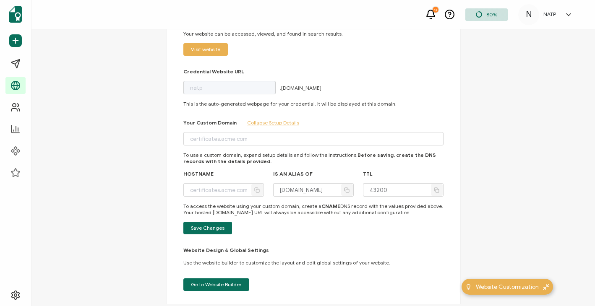
scroll to position [97, 0]
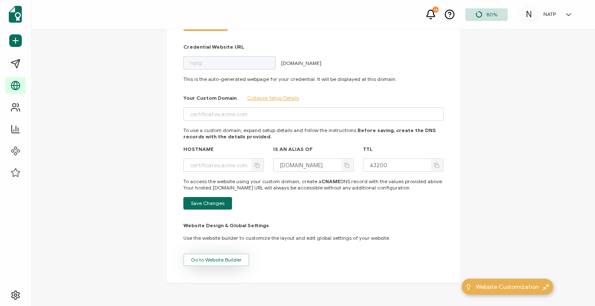
click at [221, 260] on span "Go to Website Builder" at bounding box center [216, 260] width 51 height 5
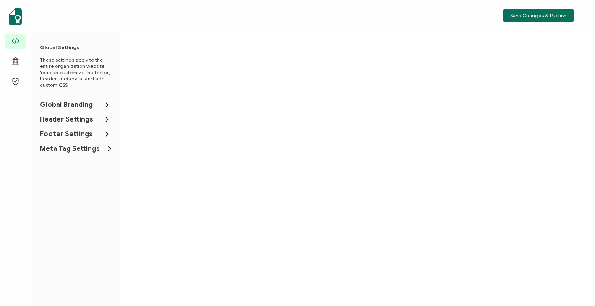
click at [97, 104] on li "Global Branding" at bounding box center [75, 105] width 71 height 8
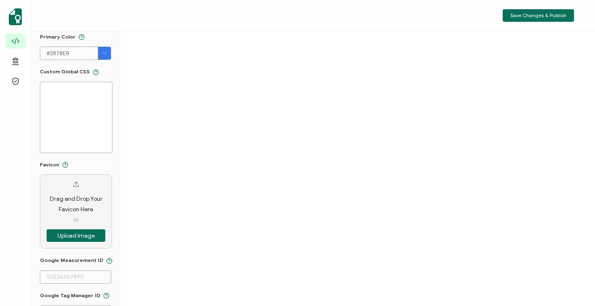
scroll to position [4, 0]
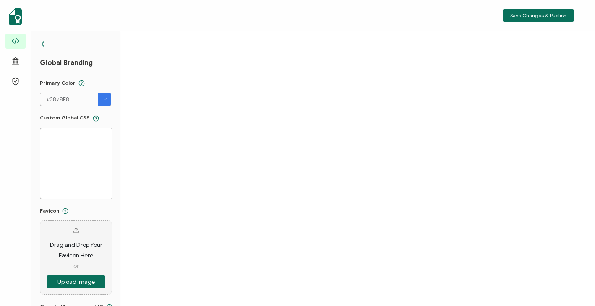
click at [43, 42] on icon at bounding box center [44, 44] width 8 height 8
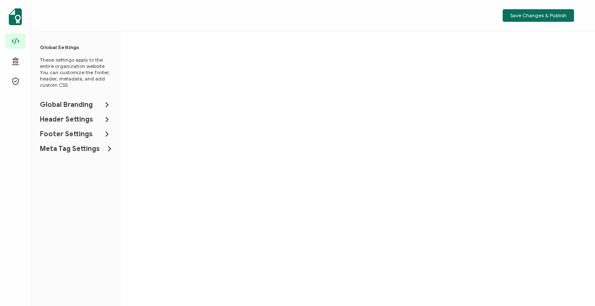
scroll to position [0, 0]
click at [104, 117] on icon at bounding box center [107, 119] width 8 height 8
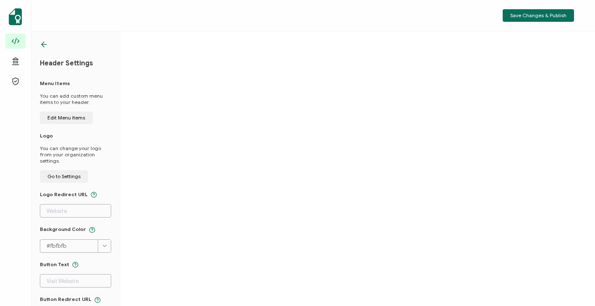
scroll to position [8, 0]
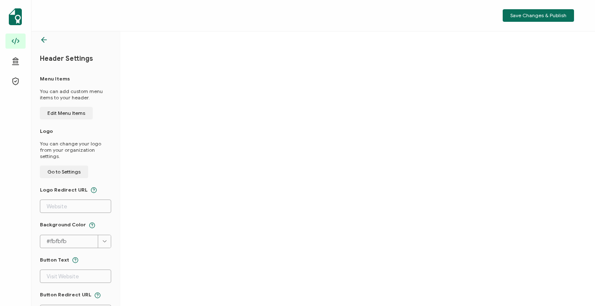
click at [44, 38] on icon at bounding box center [44, 40] width 8 height 8
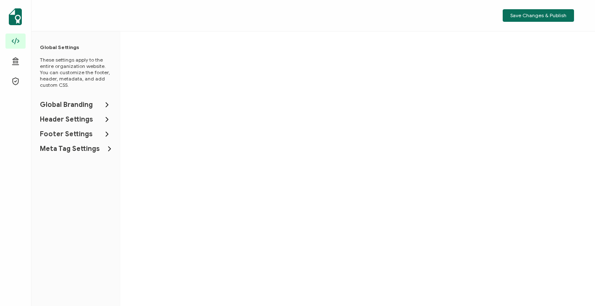
scroll to position [0, 0]
click at [103, 133] on icon at bounding box center [107, 134] width 8 height 8
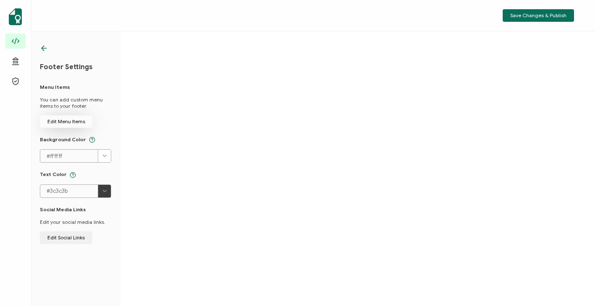
click at [70, 120] on span "Edit Menu Items" at bounding box center [66, 121] width 38 height 5
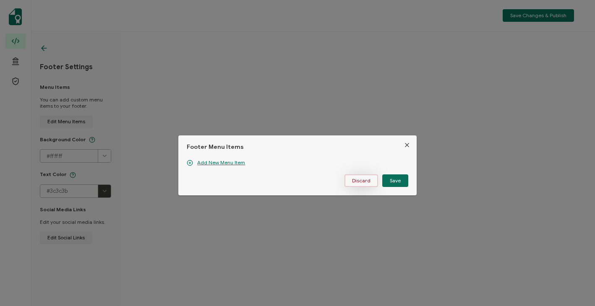
click at [360, 180] on span "Discard" at bounding box center [361, 180] width 18 height 5
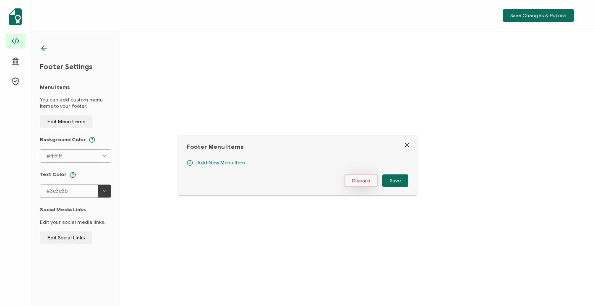
click at [360, 180] on body "Save Changes & Publish Back Global Settings Verification Page Credential Page F…" at bounding box center [297, 153] width 595 height 306
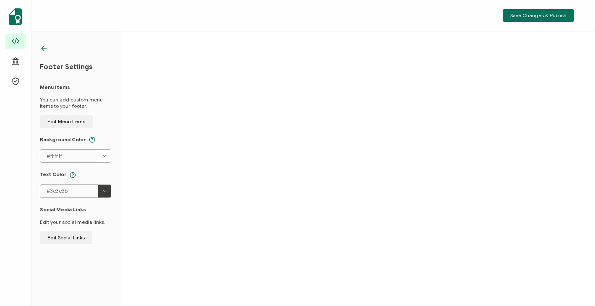
click at [43, 49] on icon at bounding box center [44, 48] width 8 height 8
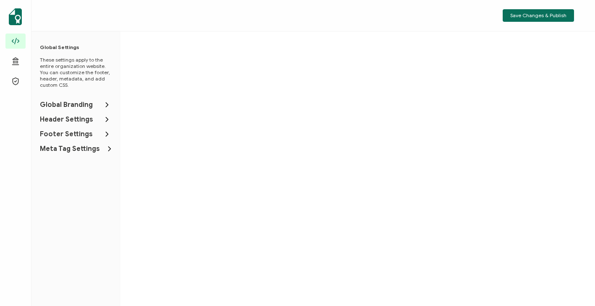
click at [104, 136] on icon at bounding box center [107, 134] width 8 height 8
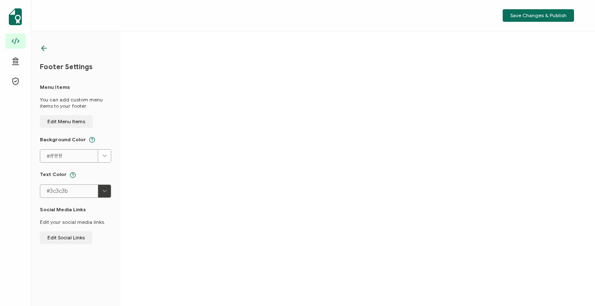
click at [44, 47] on icon at bounding box center [44, 48] width 8 height 8
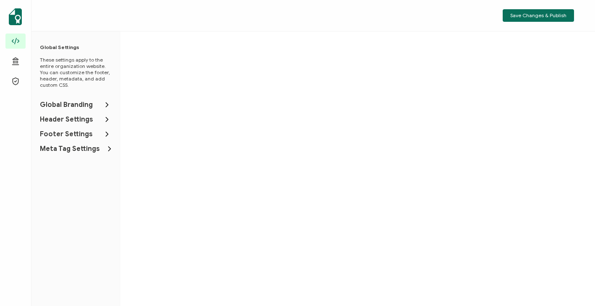
click at [106, 149] on icon at bounding box center [109, 149] width 8 height 8
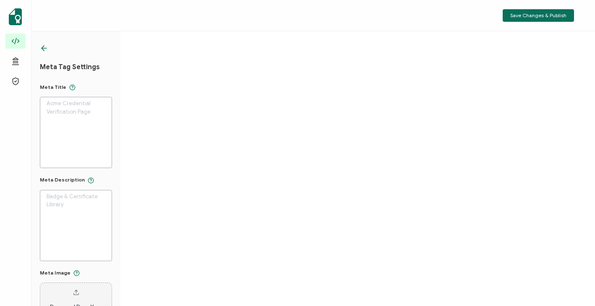
scroll to position [5, 0]
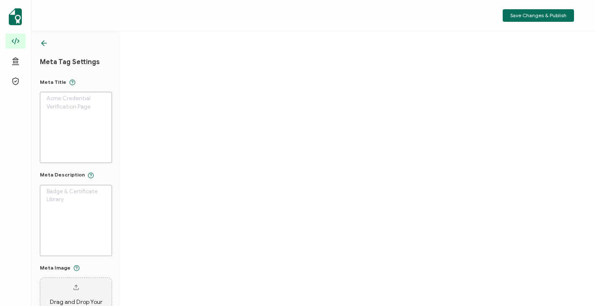
click at [44, 42] on icon at bounding box center [44, 43] width 8 height 8
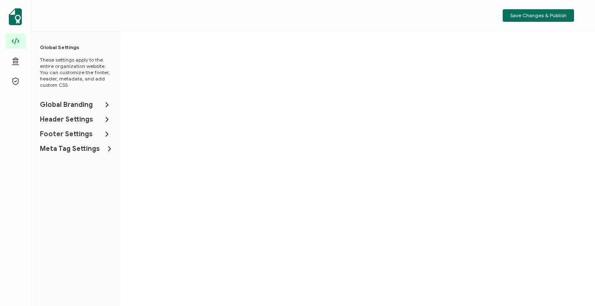
scroll to position [0, 0]
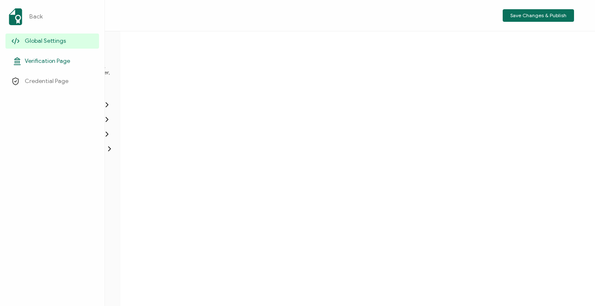
click at [41, 58] on span "Verification Page" at bounding box center [47, 61] width 45 height 8
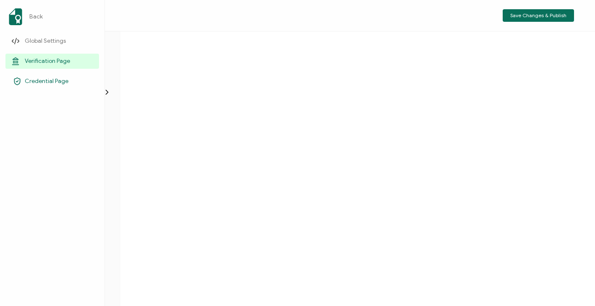
click at [35, 83] on span "Credential Page" at bounding box center [47, 81] width 44 height 8
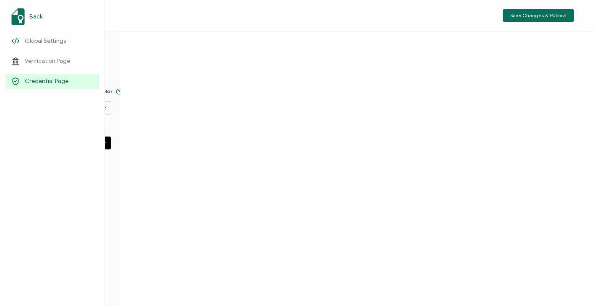
click at [29, 15] on span "Back" at bounding box center [35, 17] width 13 height 8
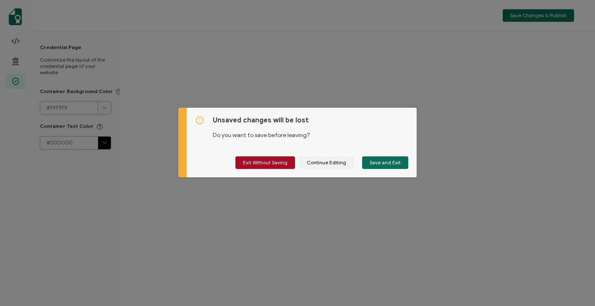
click at [271, 162] on span "Exit Without Saving" at bounding box center [265, 162] width 44 height 5
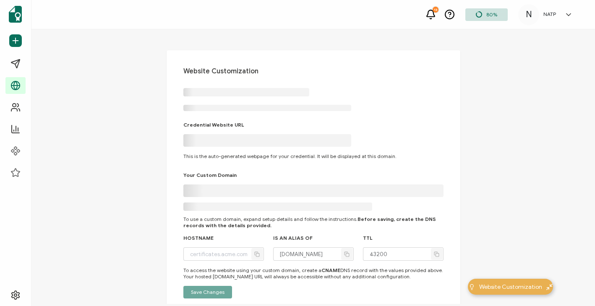
type input "[DOMAIN_NAME]"
